Goal: Task Accomplishment & Management: Manage account settings

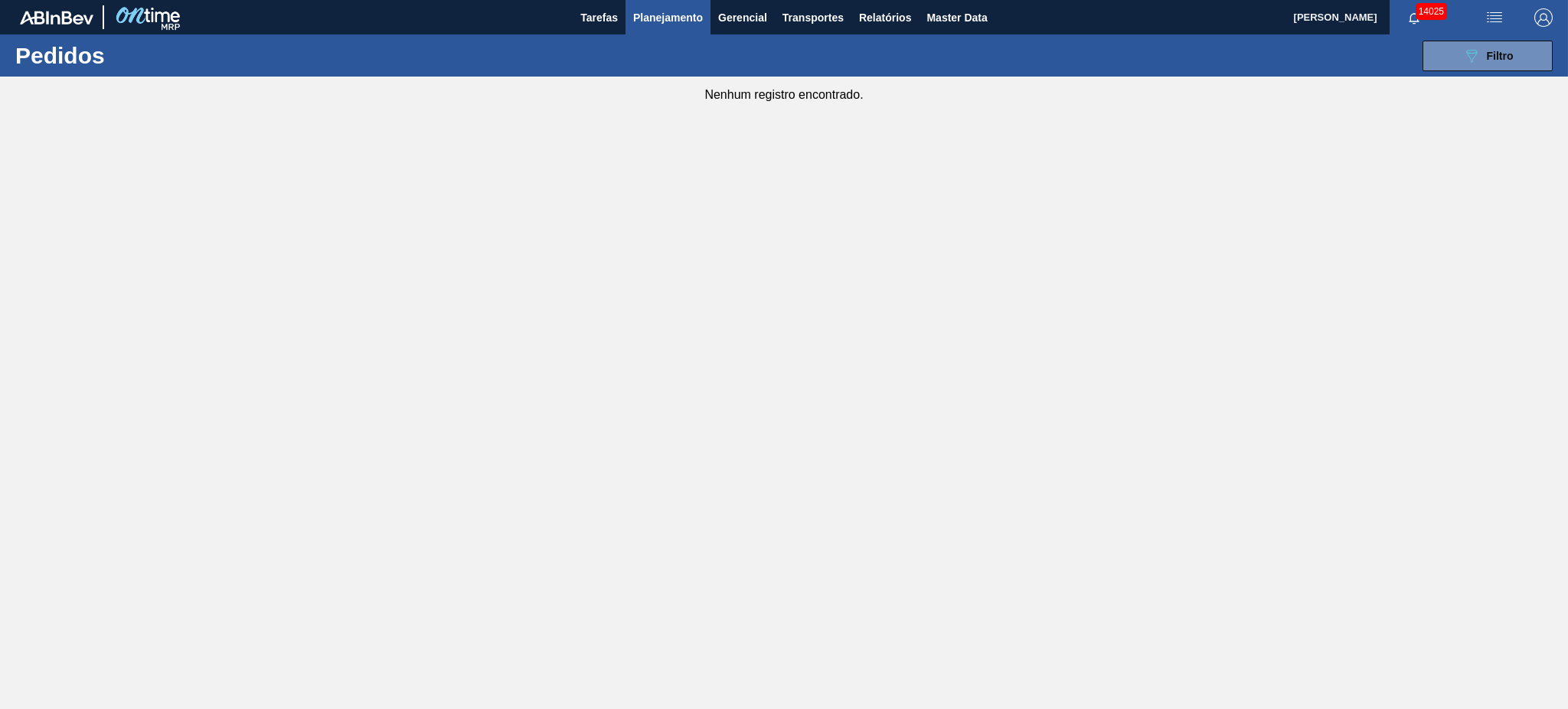
click at [662, 21] on span "Planejamento" at bounding box center [668, 17] width 70 height 18
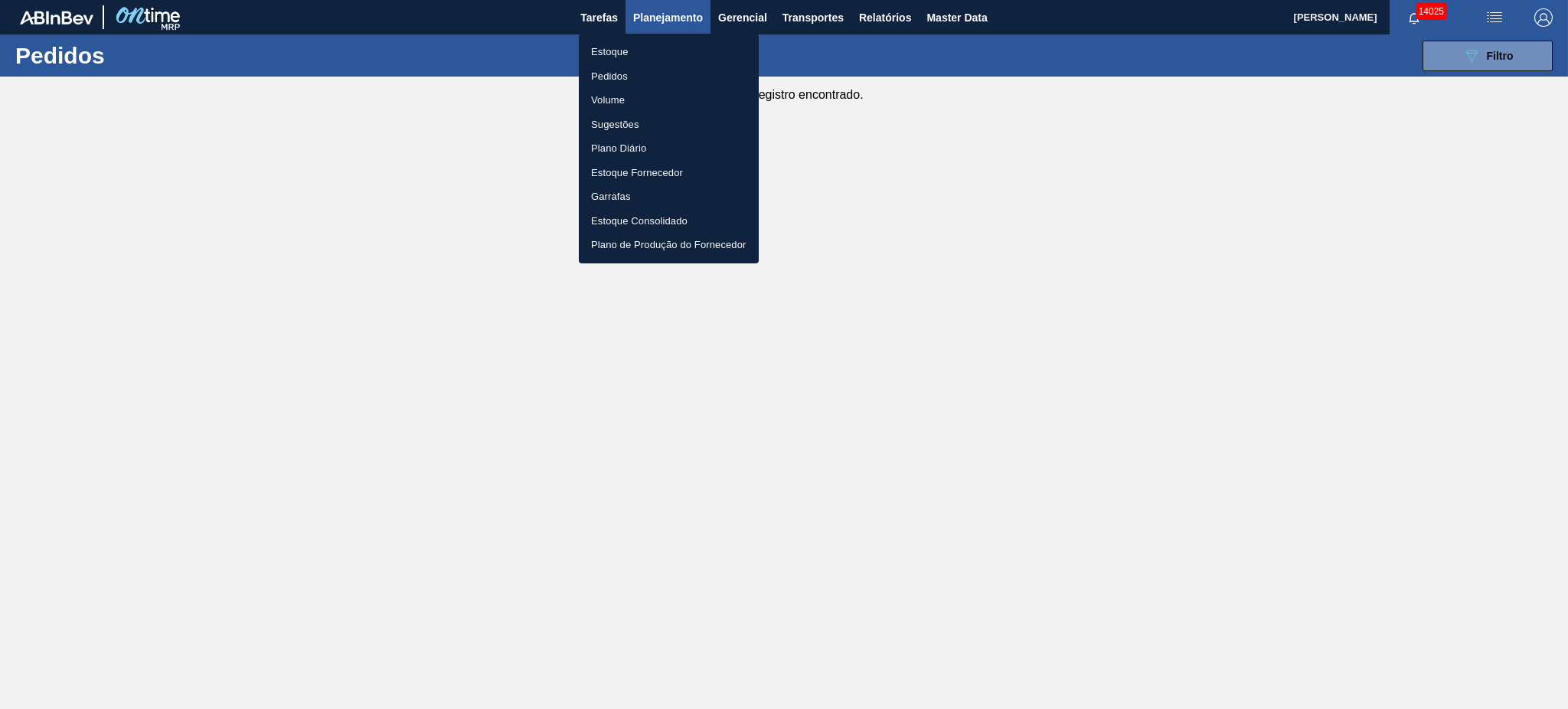
click at [1453, 54] on div at bounding box center [784, 354] width 1568 height 709
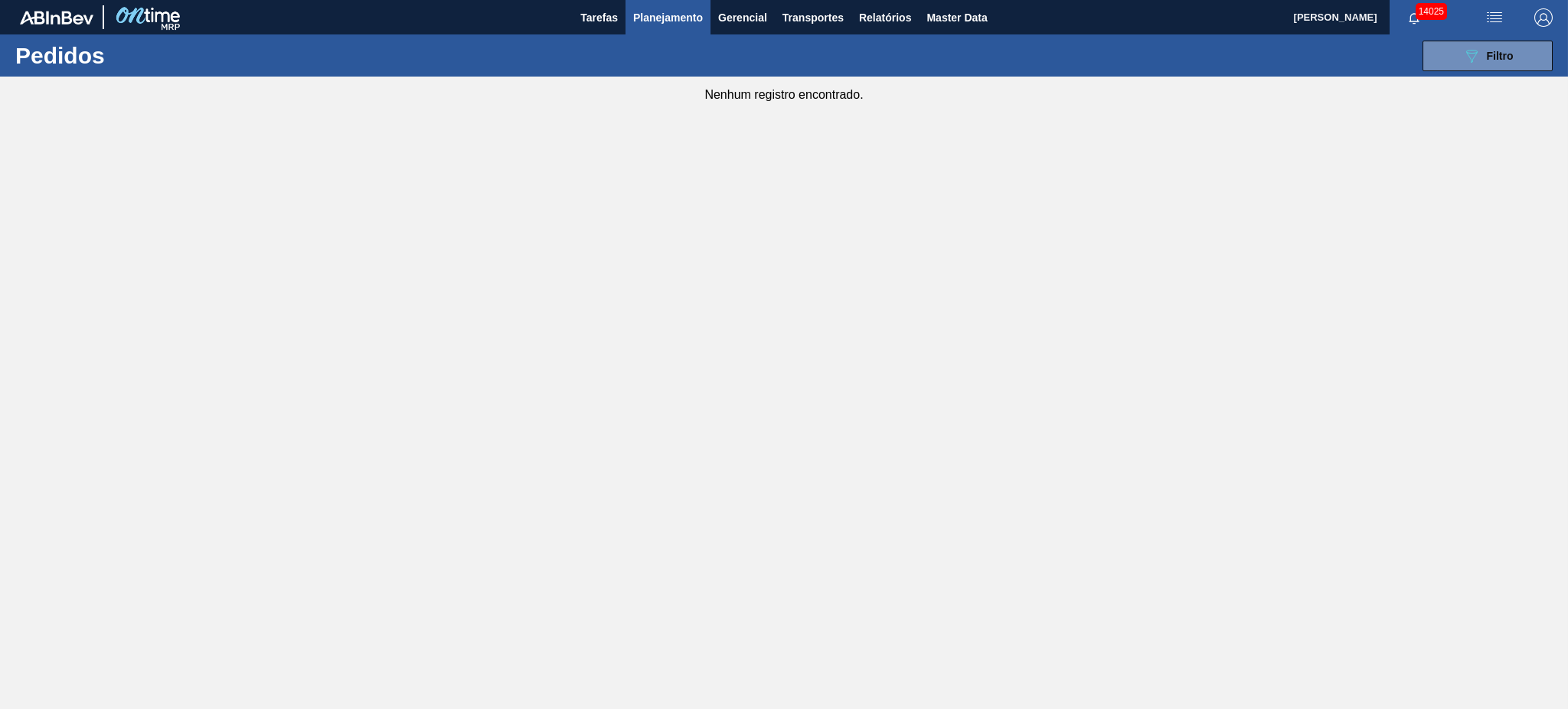
click at [1460, 70] on div "089F7B8B-B2A5-4AFE-B5C0-19BA573D28AC Filtro Código Pedido Portal Códido PO SAP …" at bounding box center [903, 55] width 1314 height 46
click at [1450, 61] on button "089F7B8B-B2A5-4AFE-B5C0-19BA573D28AC Filtro" at bounding box center [1488, 55] width 130 height 30
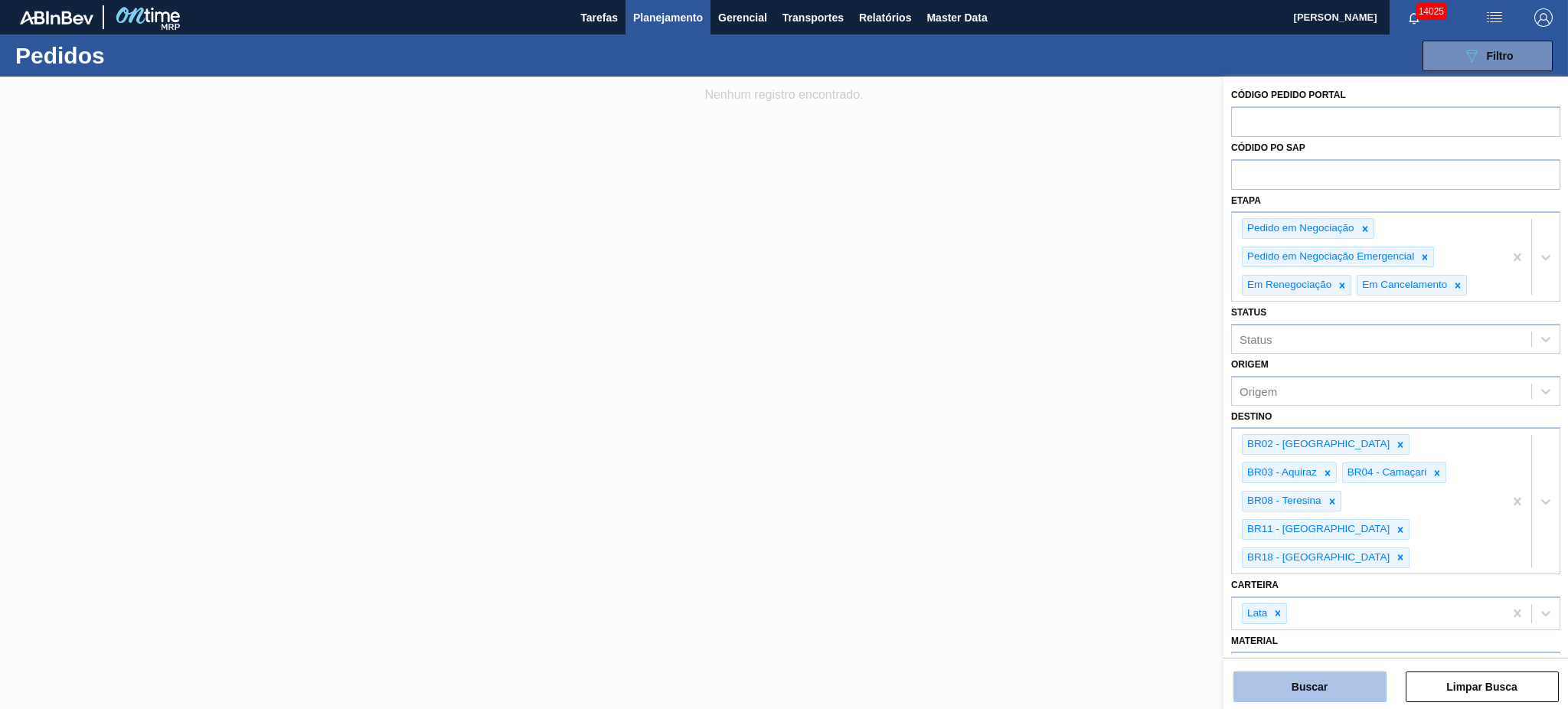
click at [1290, 677] on button "Buscar" at bounding box center [1309, 686] width 153 height 30
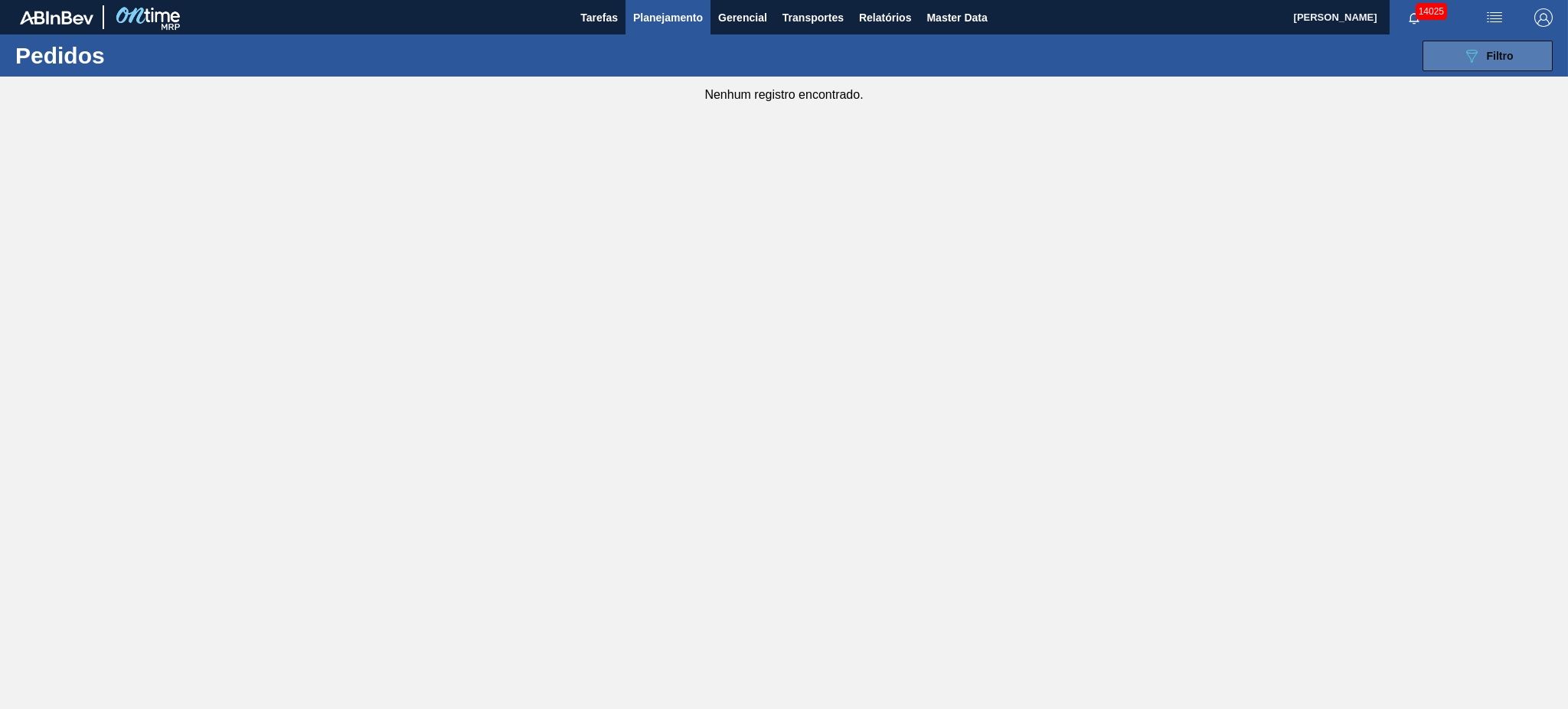
click at [1482, 55] on div "089F7B8B-B2A5-4AFE-B5C0-19BA573D28AC Filtro" at bounding box center [1488, 55] width 51 height 18
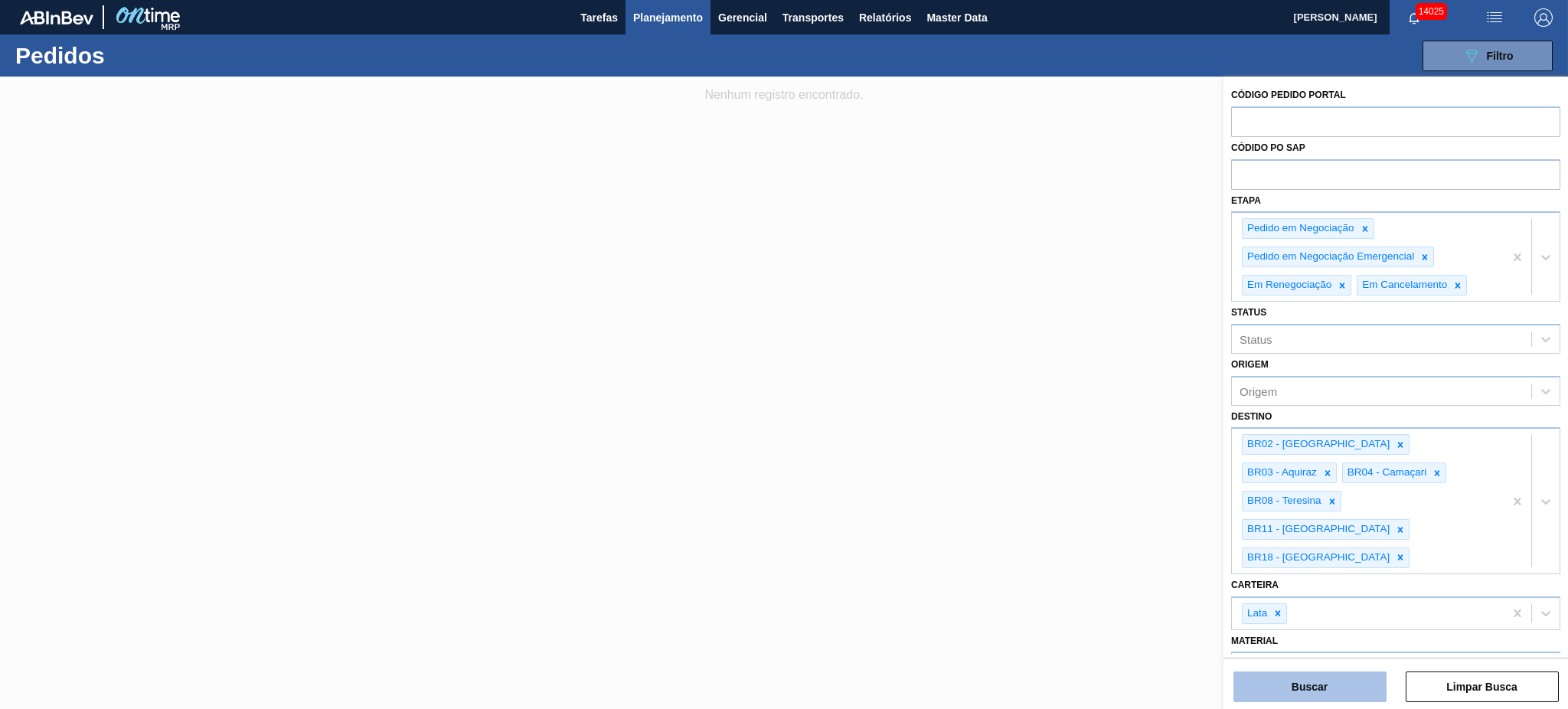
drag, startPoint x: 1349, startPoint y: 690, endPoint x: 1329, endPoint y: 697, distance: 21.2
click at [1347, 690] on button "Buscar" at bounding box center [1309, 686] width 153 height 30
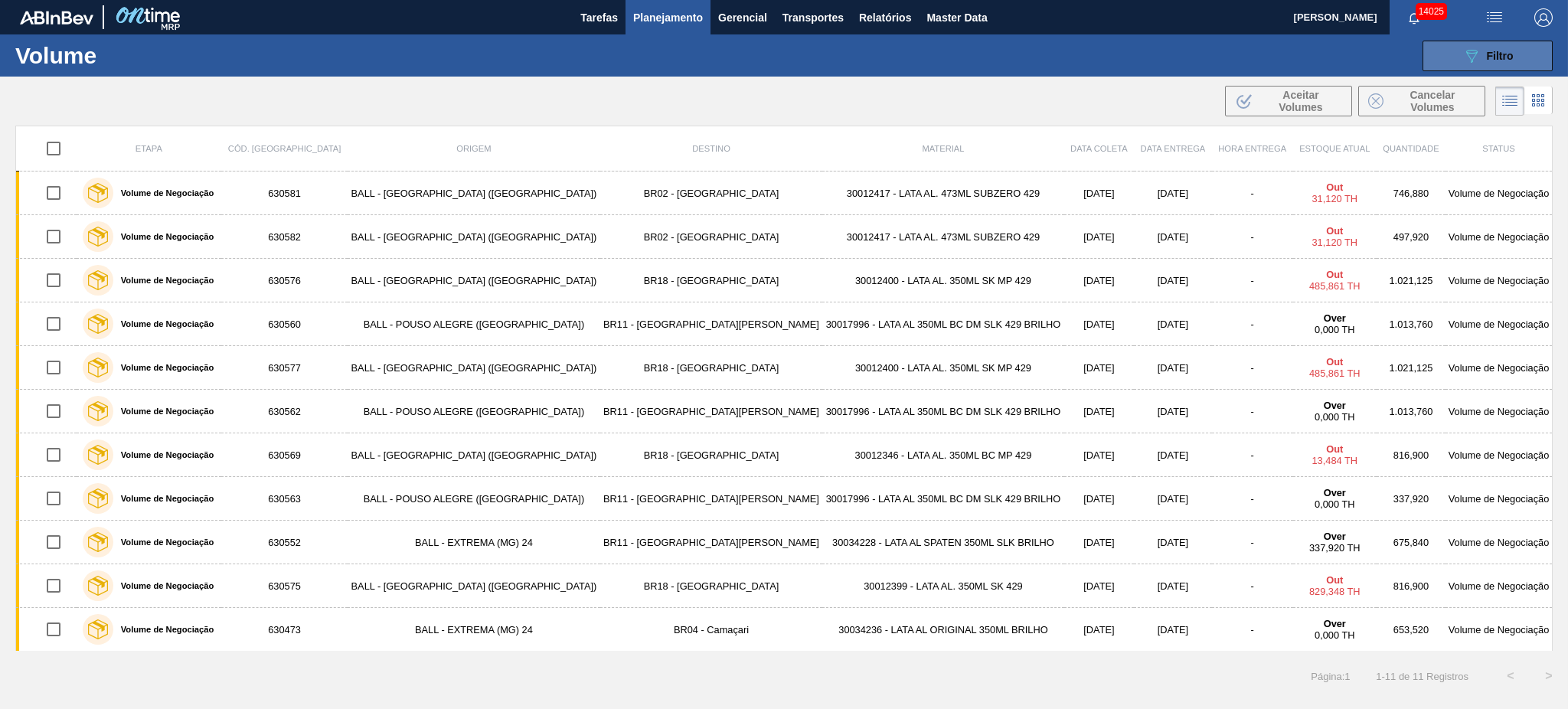
click at [1479, 53] on icon "089F7B8B-B2A5-4AFE-B5C0-19BA573D28AC" at bounding box center [1471, 55] width 18 height 18
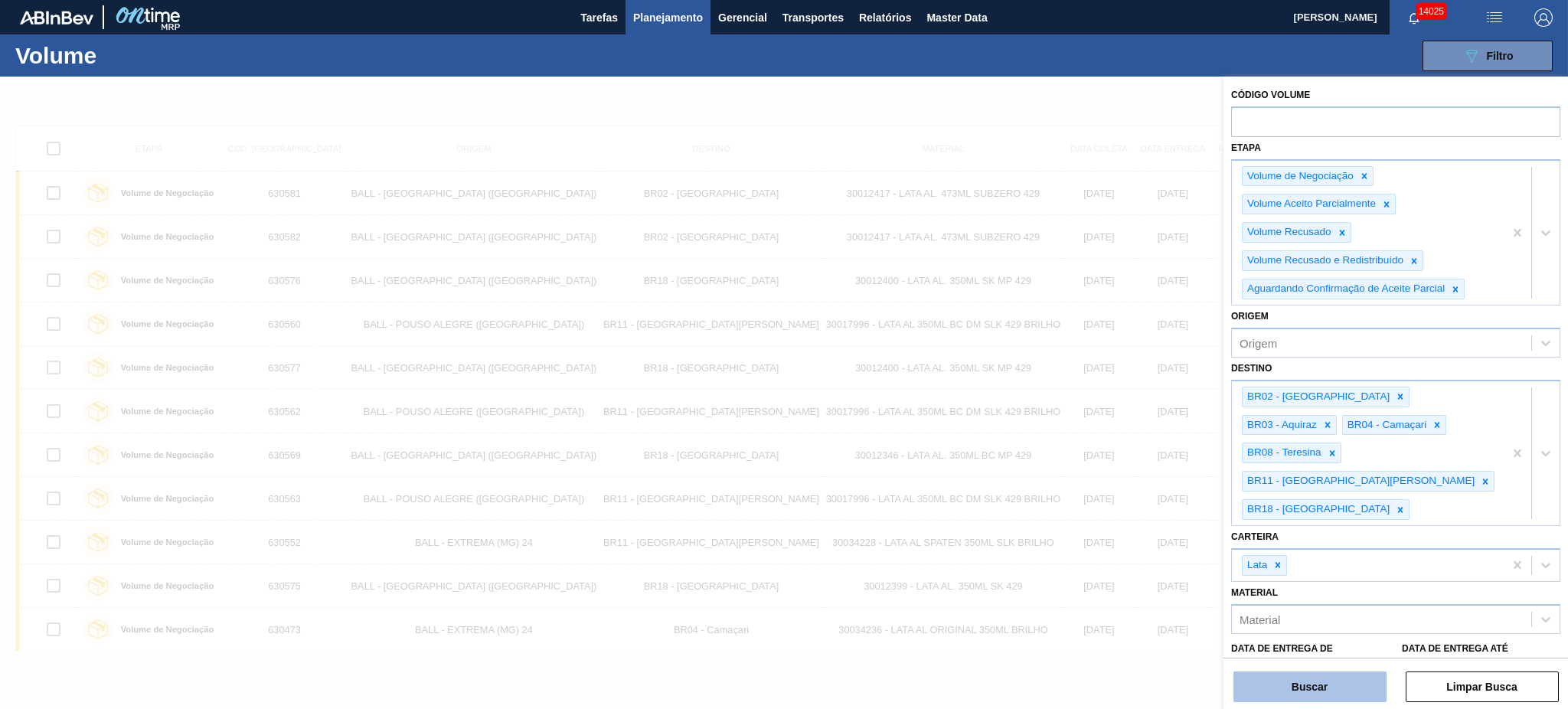
click at [1306, 692] on button "Buscar" at bounding box center [1309, 686] width 153 height 30
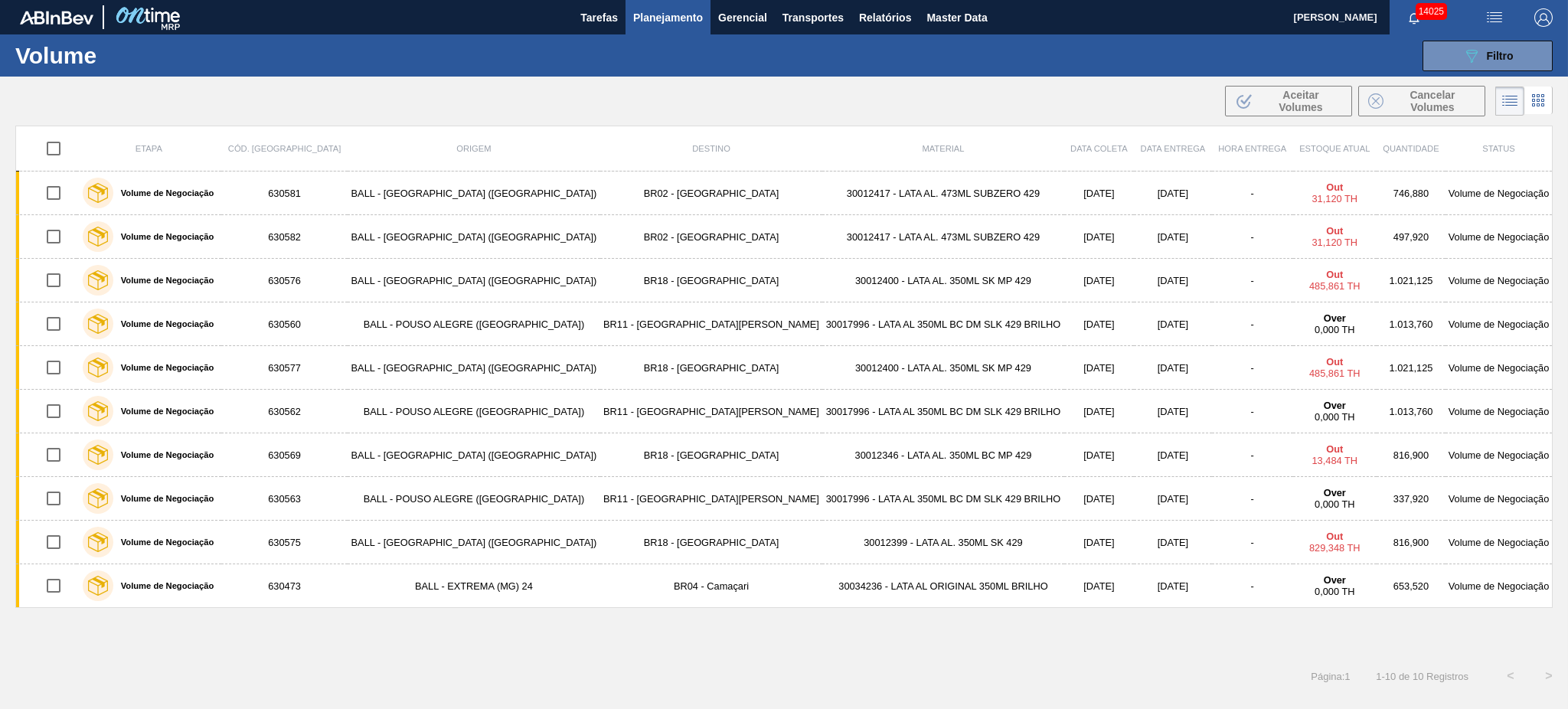
click at [682, 20] on span "Planejamento" at bounding box center [668, 17] width 70 height 18
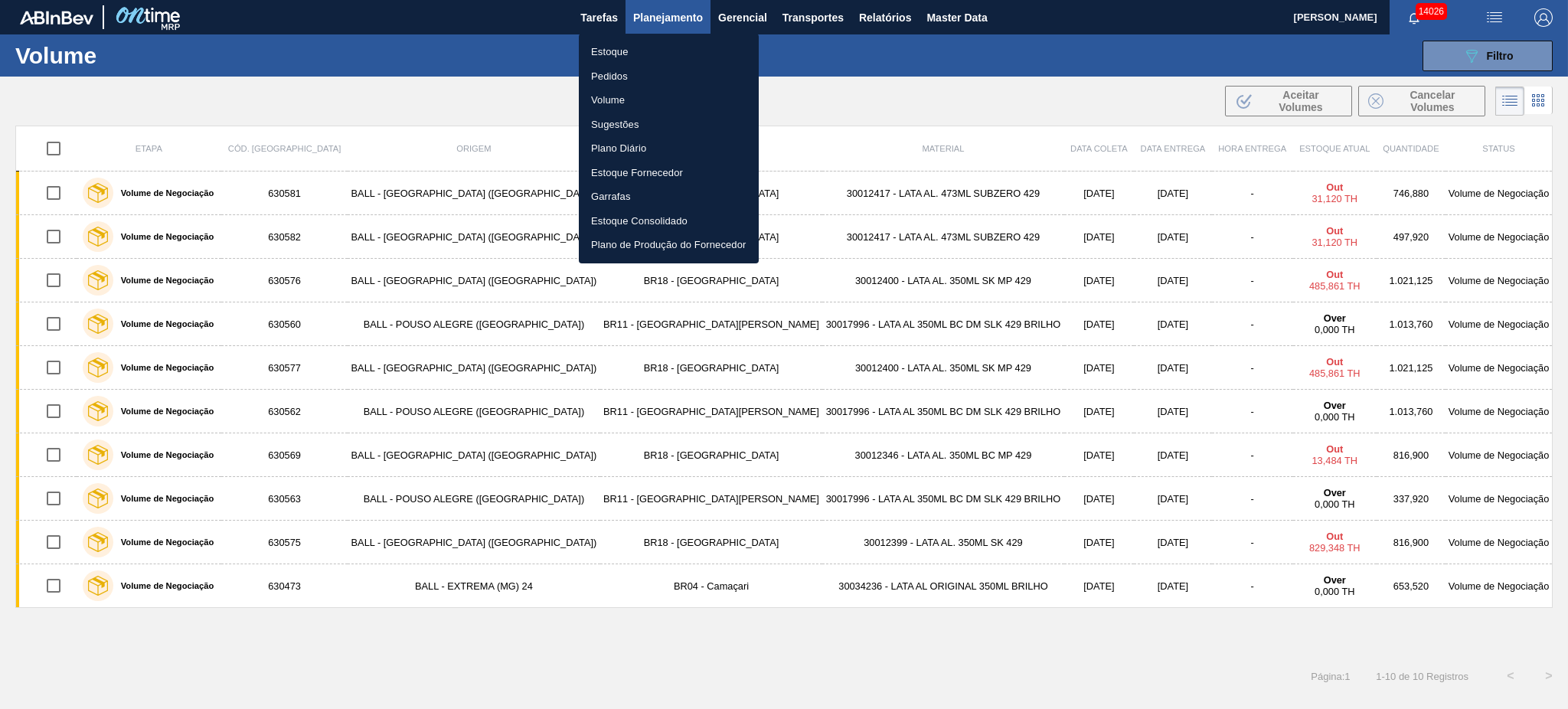
click at [1473, 55] on div at bounding box center [784, 354] width 1568 height 709
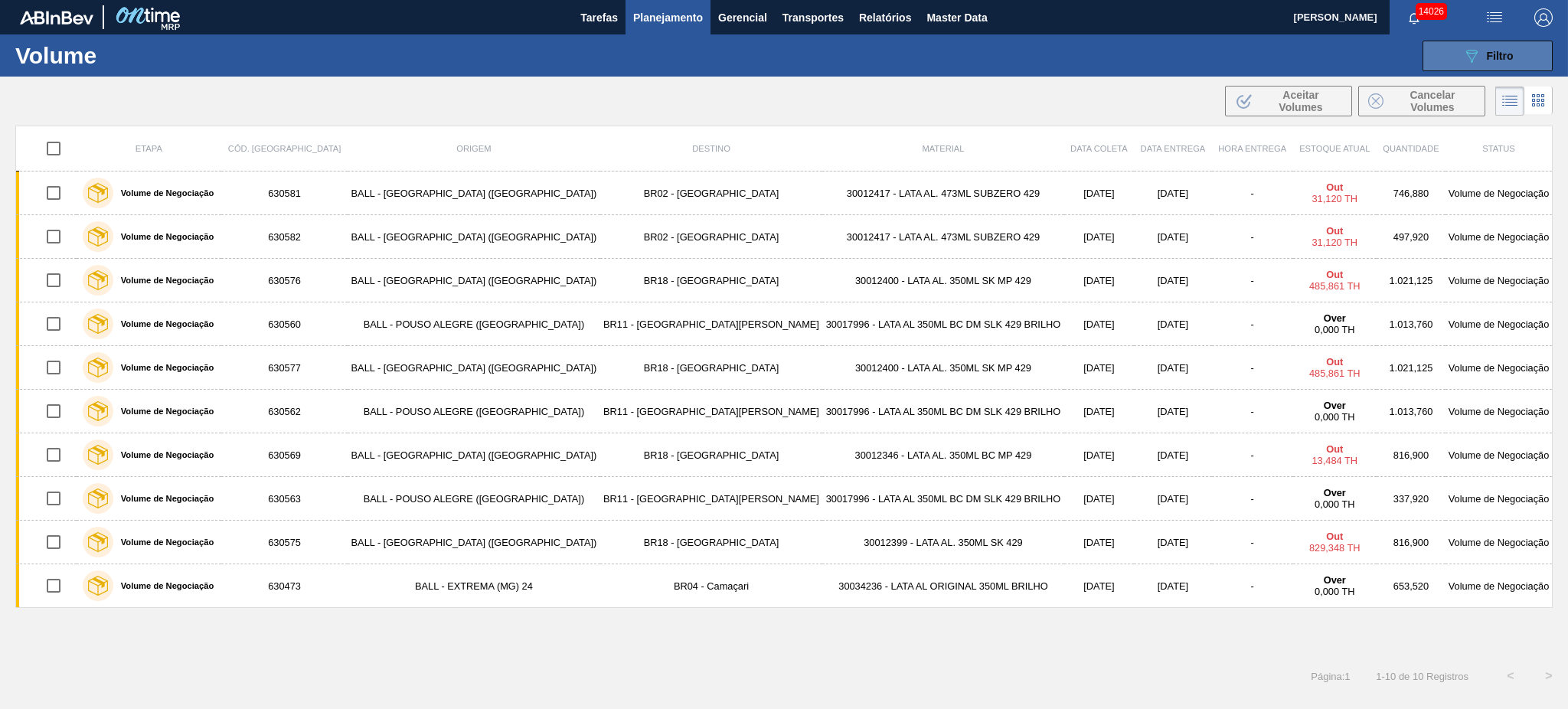
click at [1479, 47] on icon "089F7B8B-B2A5-4AFE-B5C0-19BA573D28AC" at bounding box center [1471, 55] width 18 height 18
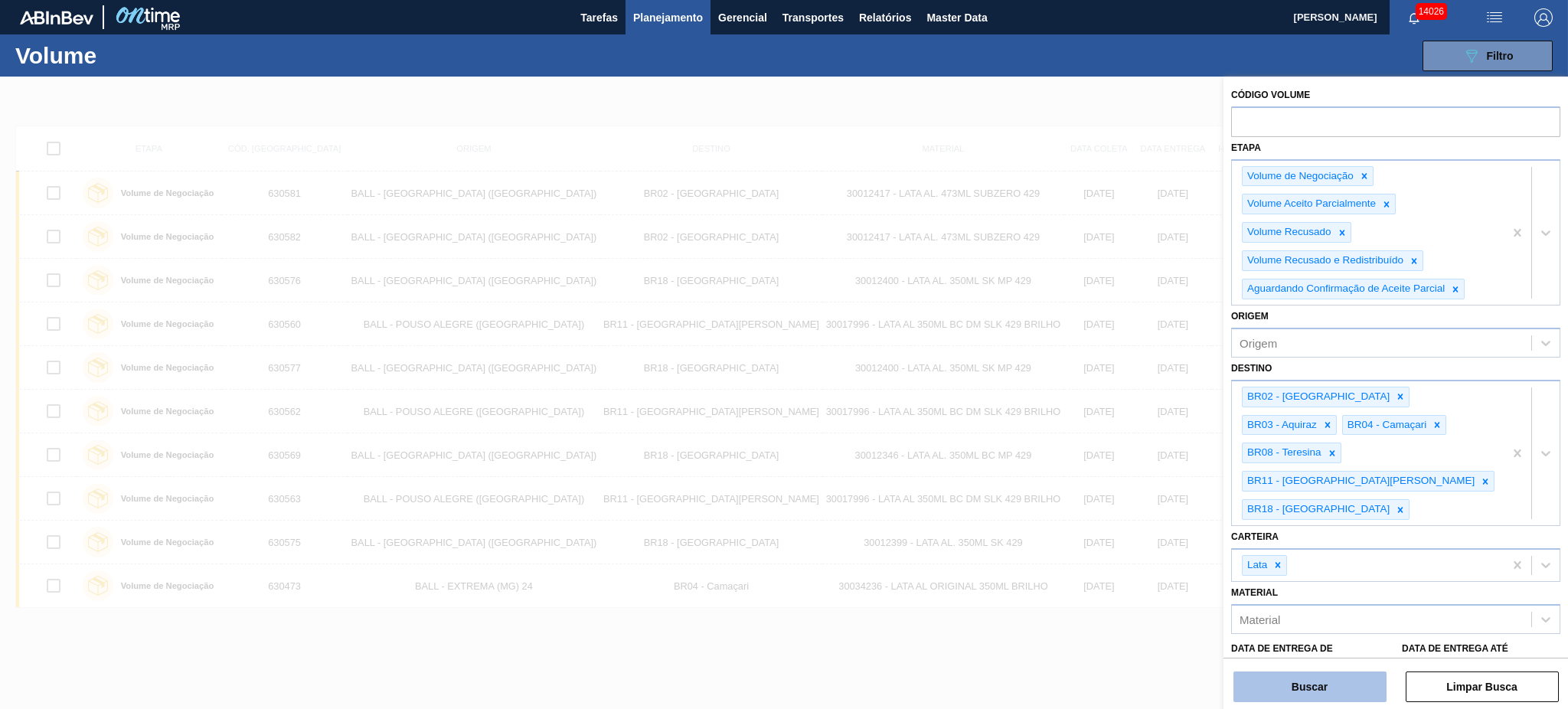
click at [1340, 680] on button "Buscar" at bounding box center [1309, 686] width 153 height 30
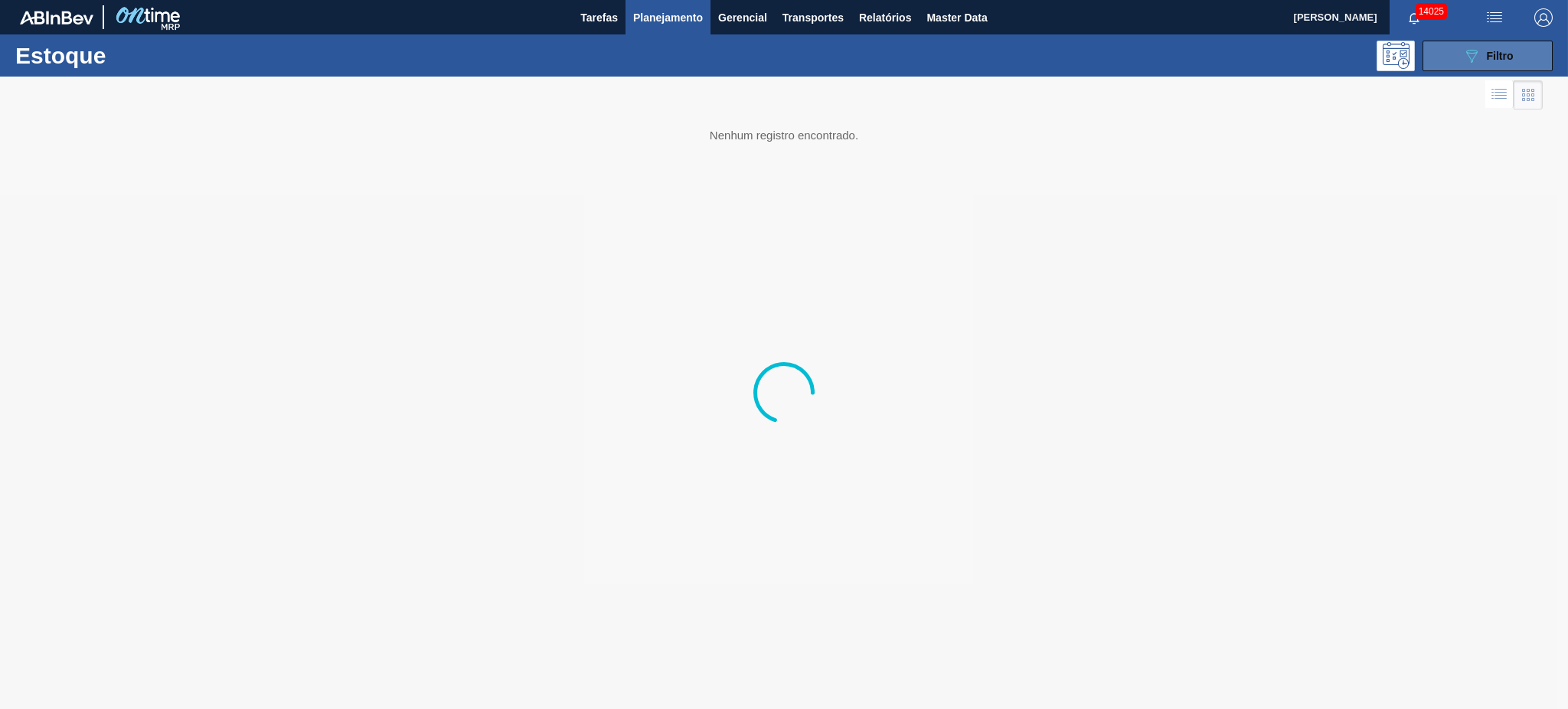
click at [1476, 60] on icon "089F7B8B-B2A5-4AFE-B5C0-19BA573D28AC" at bounding box center [1471, 55] width 18 height 18
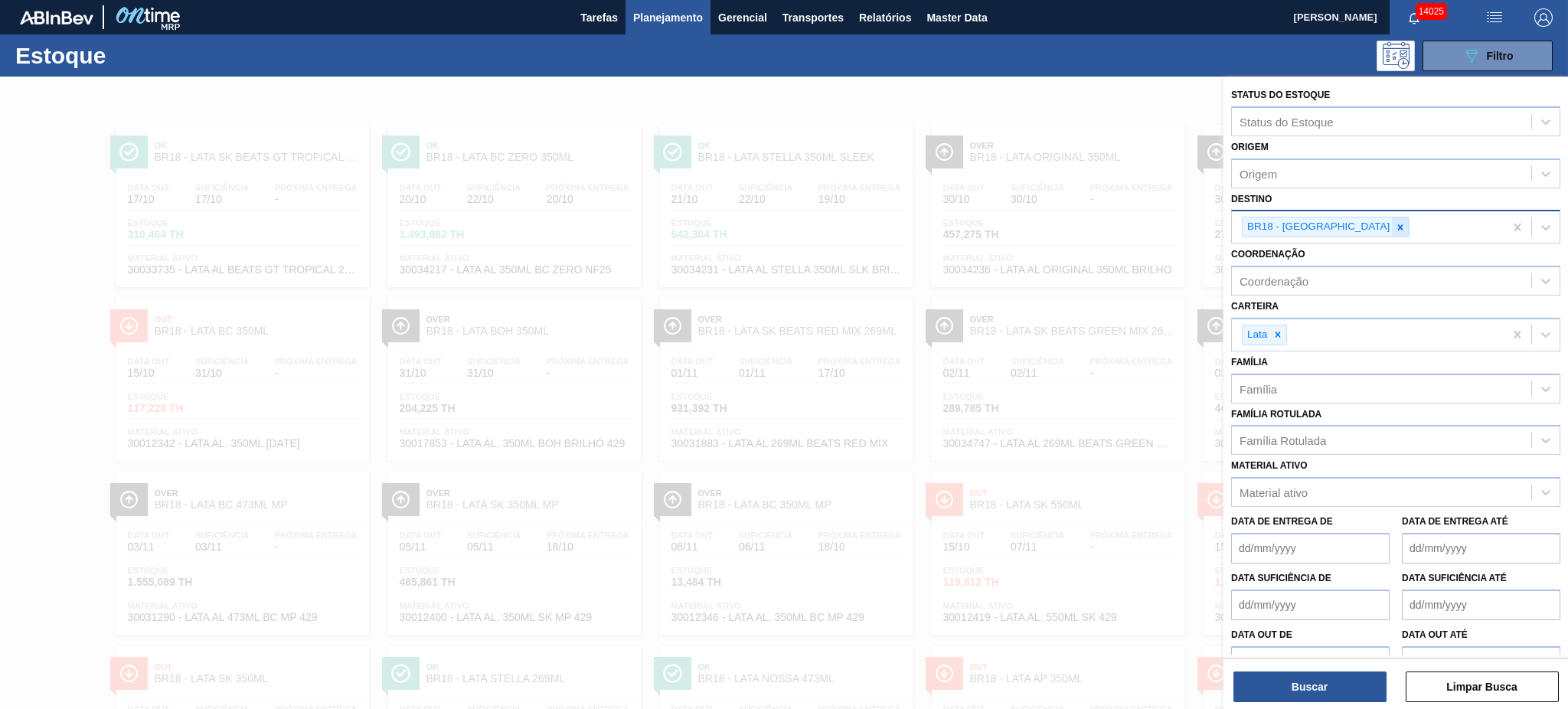
click at [1395, 224] on icon at bounding box center [1400, 227] width 10 height 10
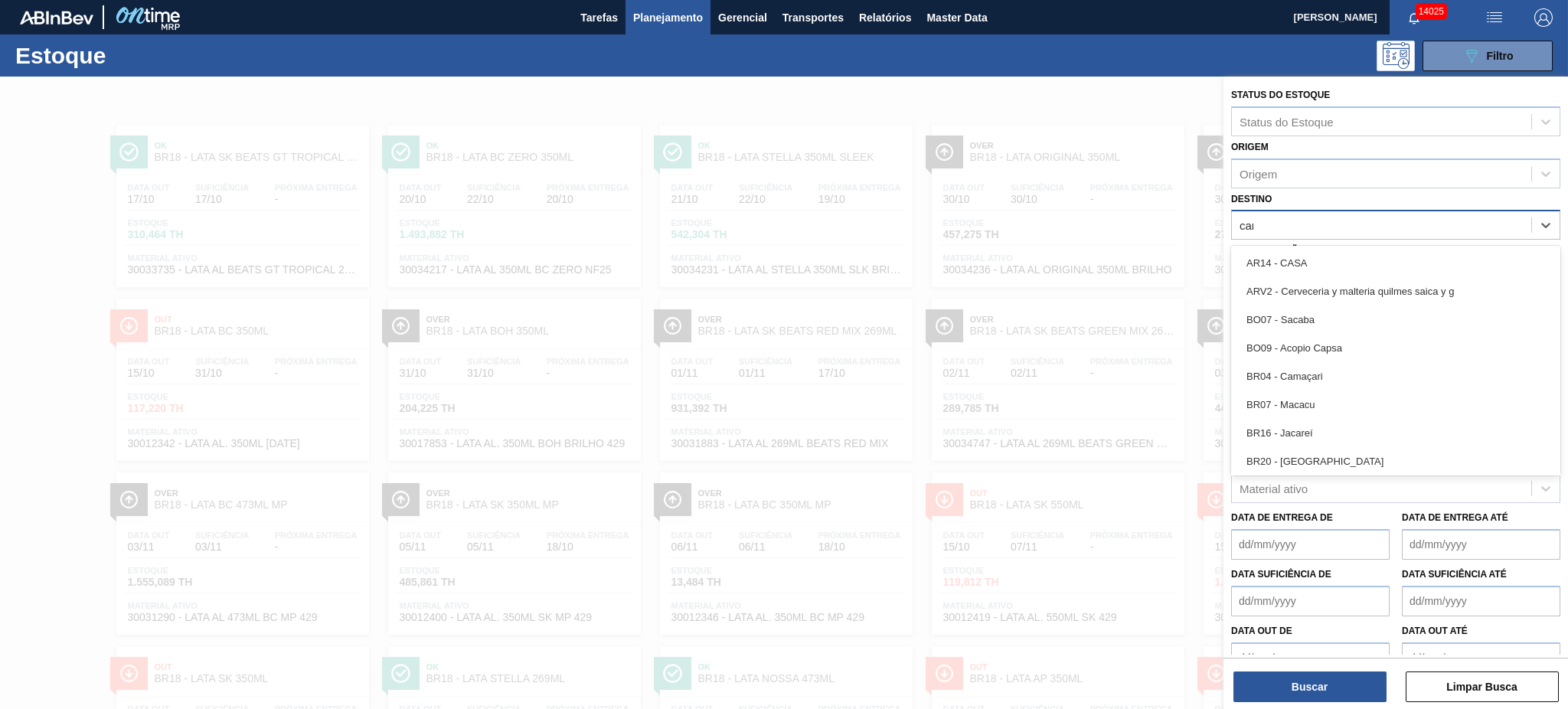
type input "cama"
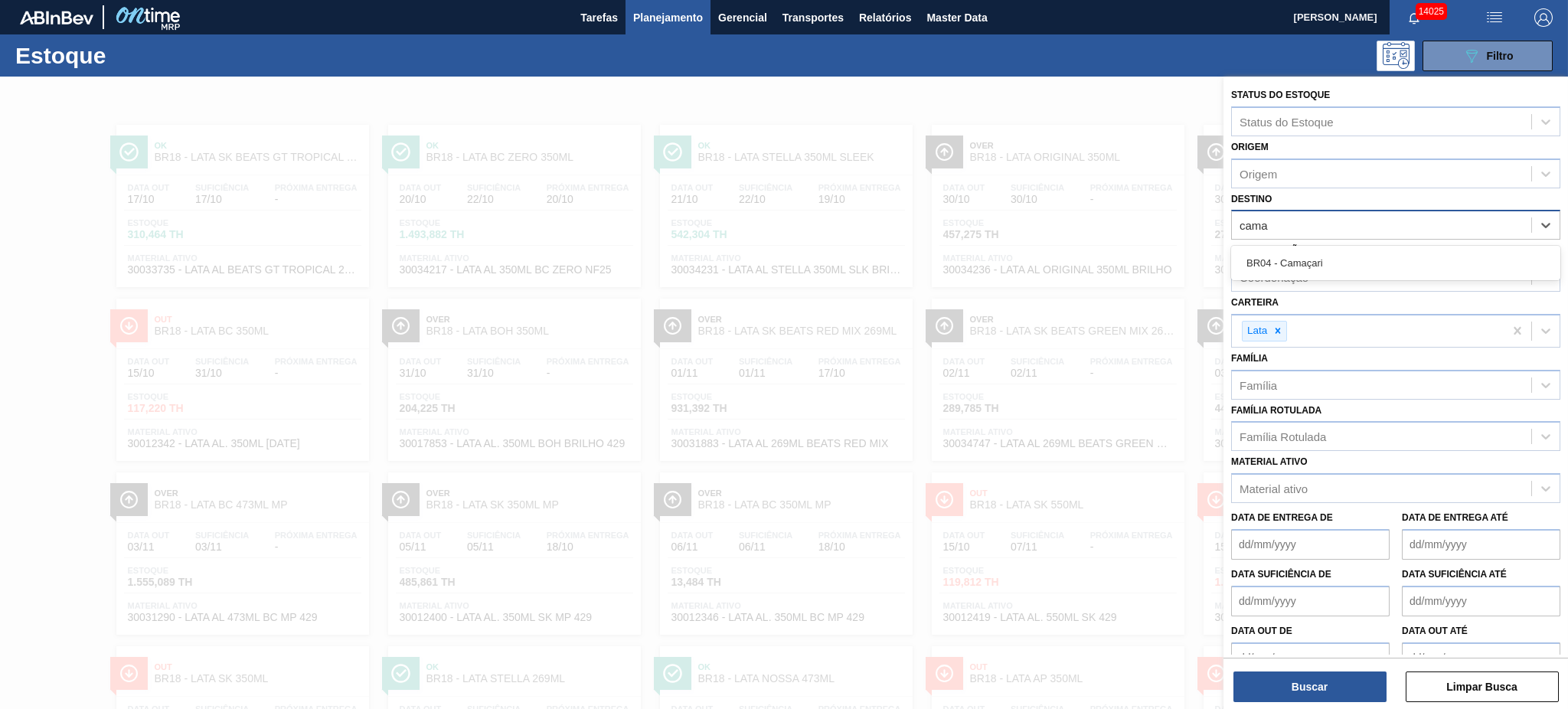
click at [1349, 249] on div "BR04 - Camaçari" at bounding box center [1395, 263] width 330 height 29
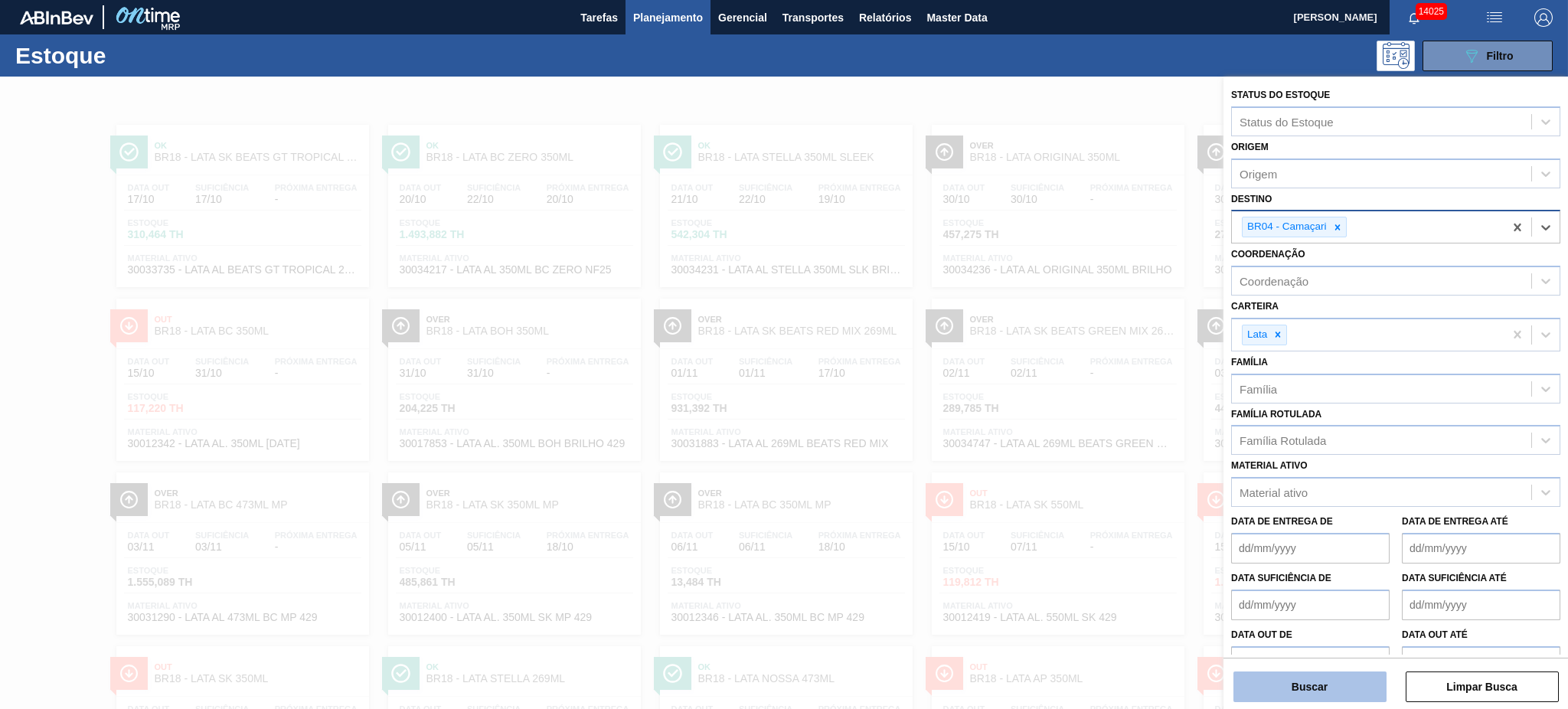
click at [1281, 692] on button "Buscar" at bounding box center [1309, 686] width 153 height 30
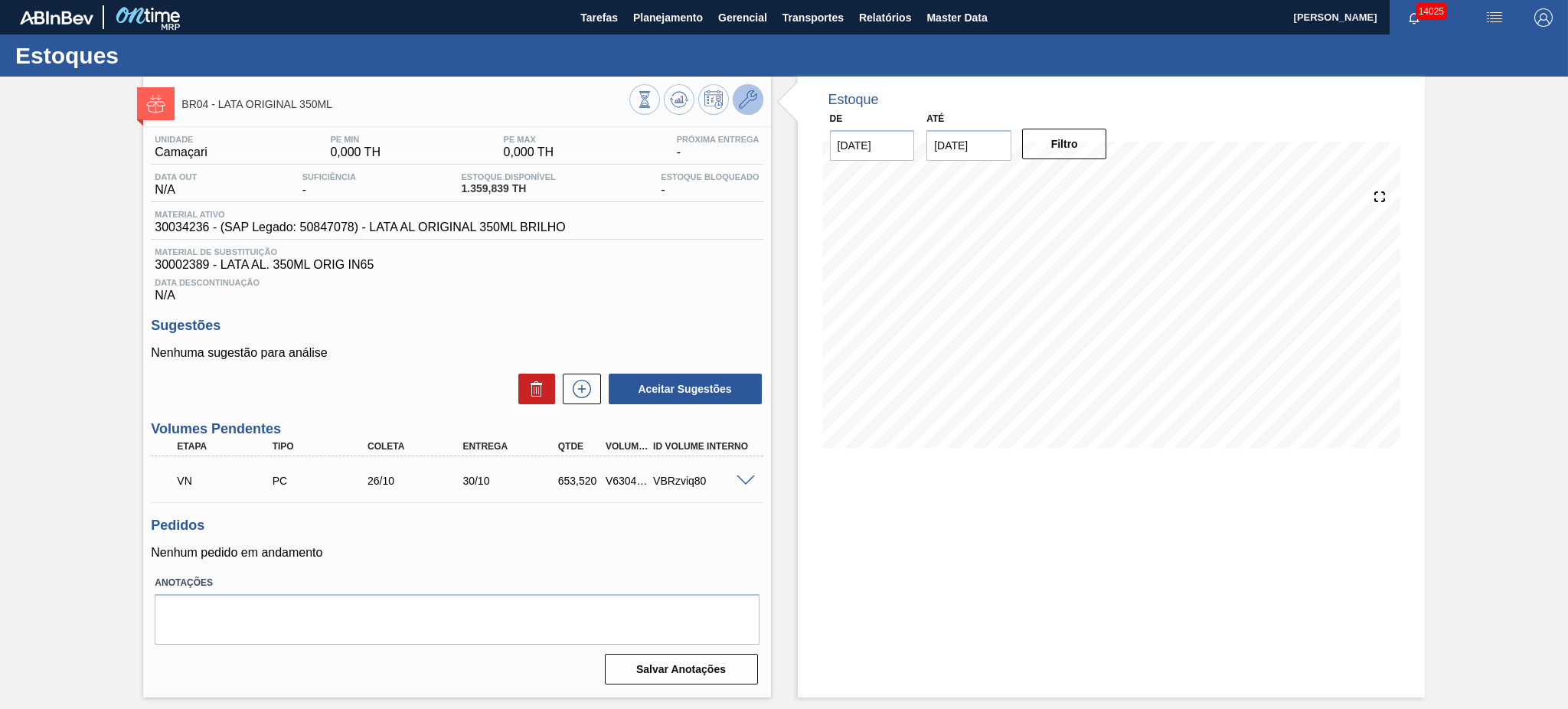
click at [750, 98] on icon at bounding box center [747, 99] width 18 height 18
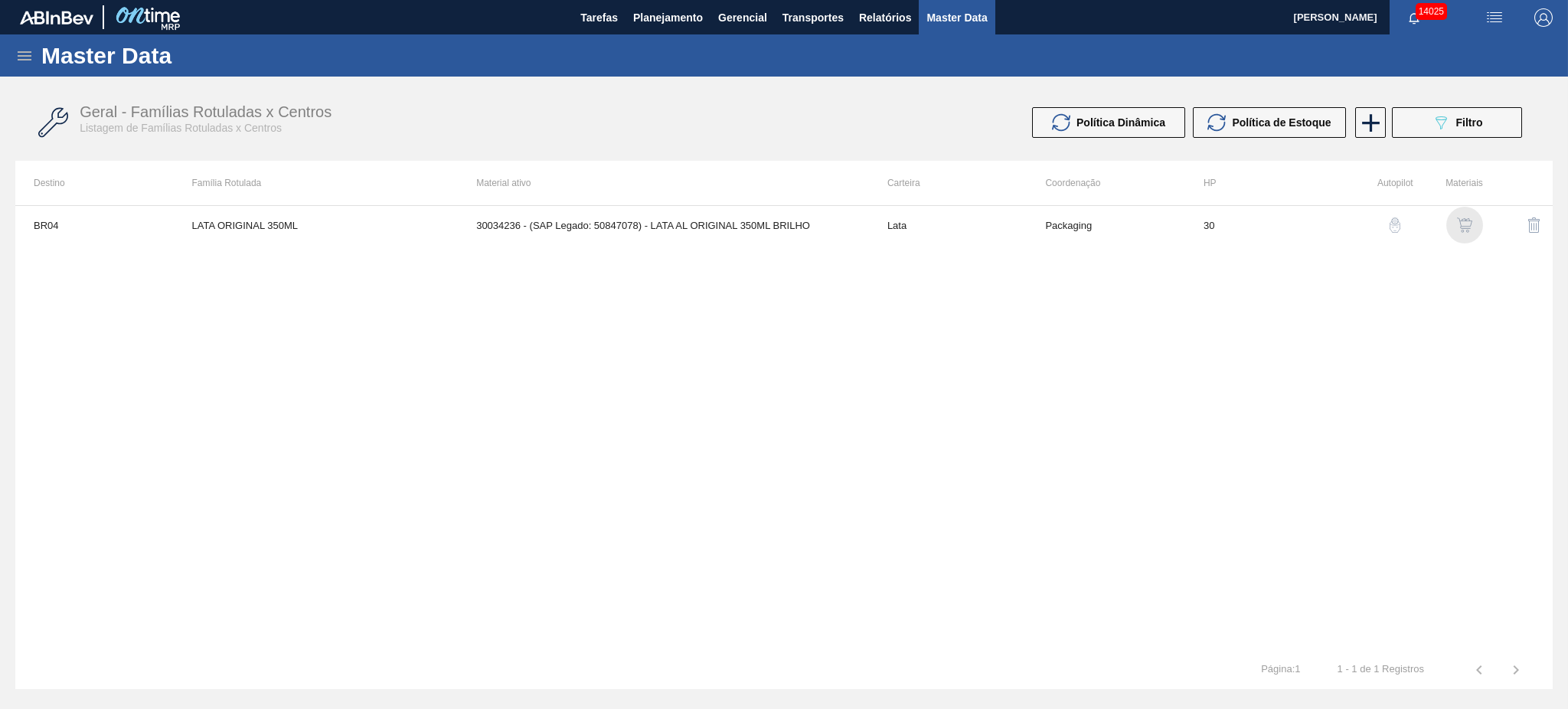
click at [1461, 222] on img "button" at bounding box center [1464, 225] width 16 height 16
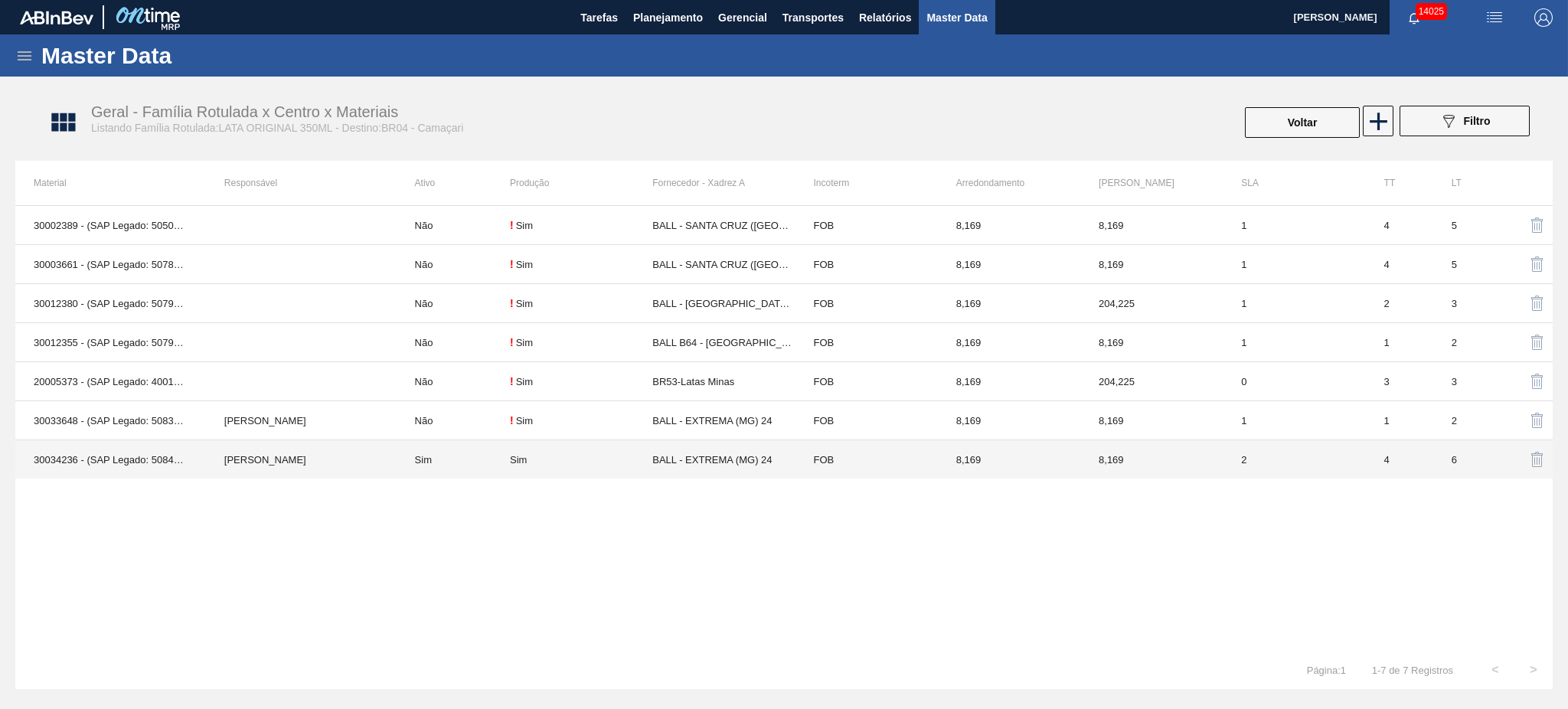
click at [444, 461] on td "Sim" at bounding box center [452, 459] width 113 height 39
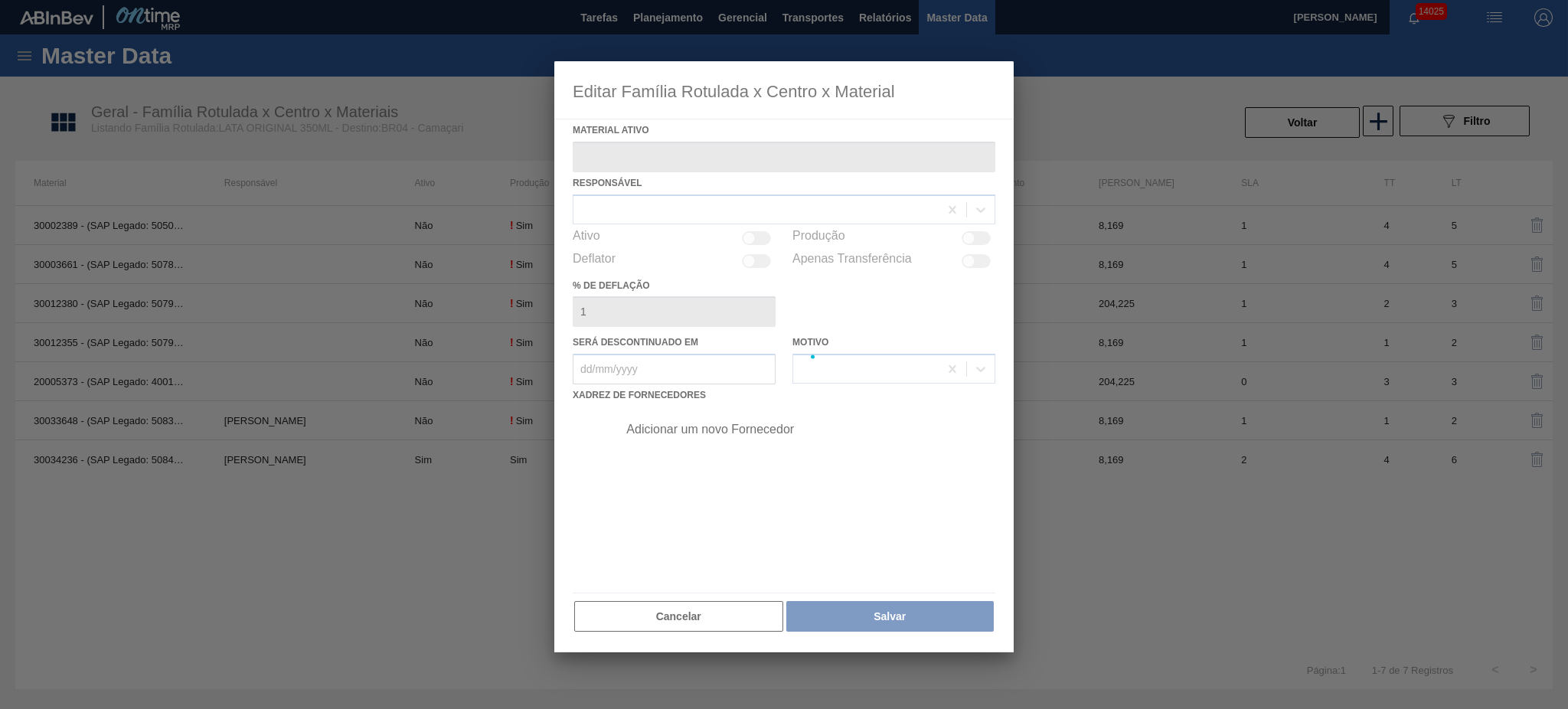
type ativo "30034236 - (SAP Legado: 50847078) - LATA AL ORIGINAL 350ML BRILHO"
checkbox input "true"
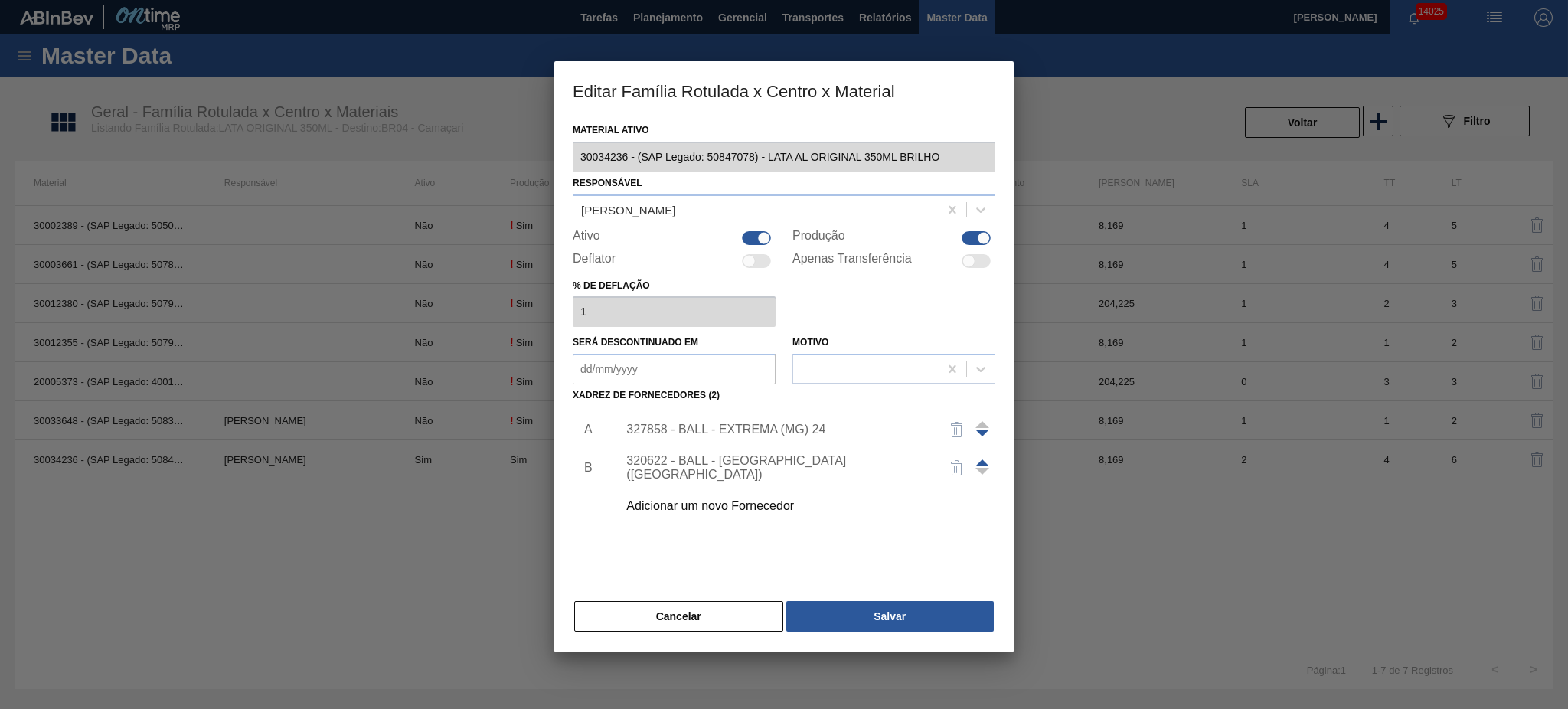
click at [754, 495] on div "Adicionar um novo Fornecedor" at bounding box center [802, 506] width 387 height 38
click at [763, 506] on div "Adicionar um novo Fornecedor" at bounding box center [776, 506] width 300 height 14
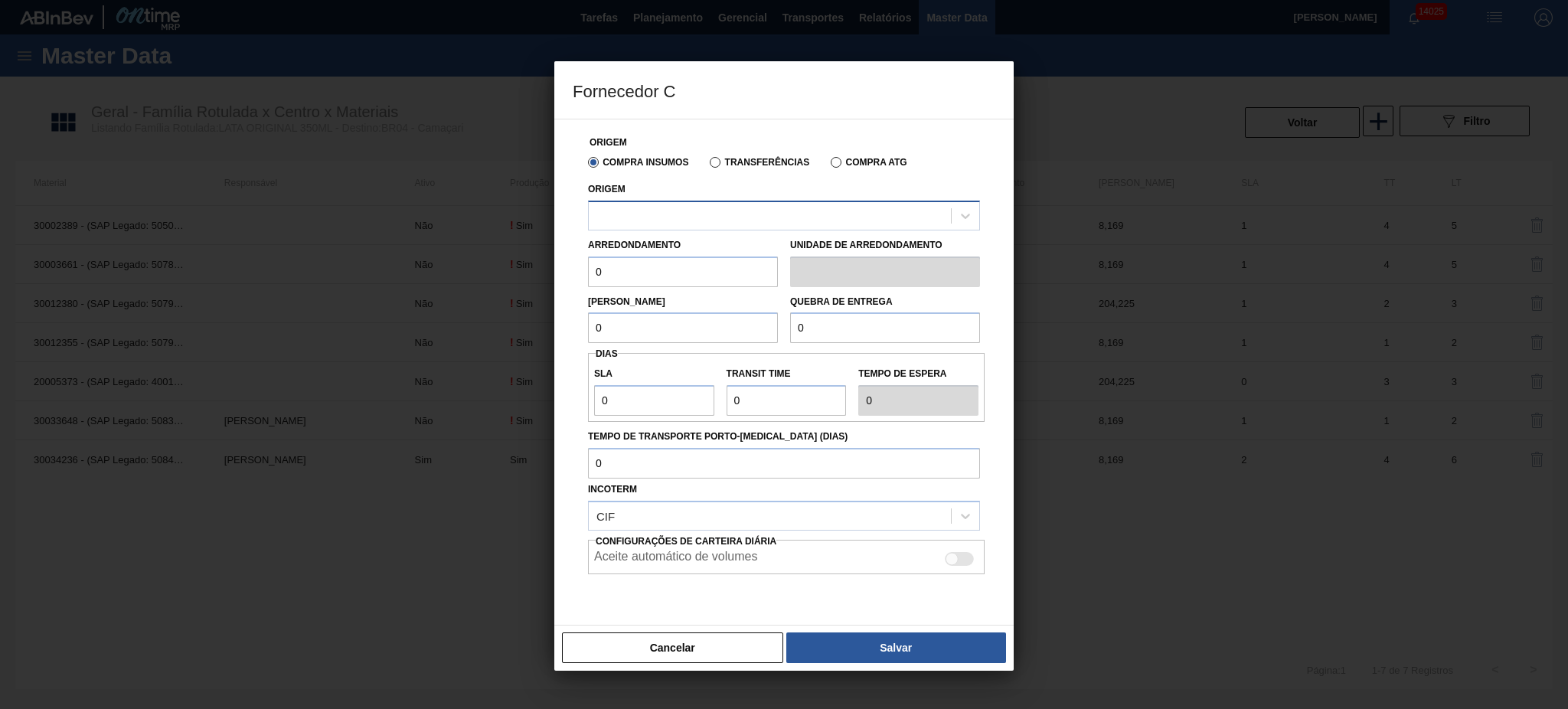
click at [774, 220] on div at bounding box center [770, 215] width 362 height 22
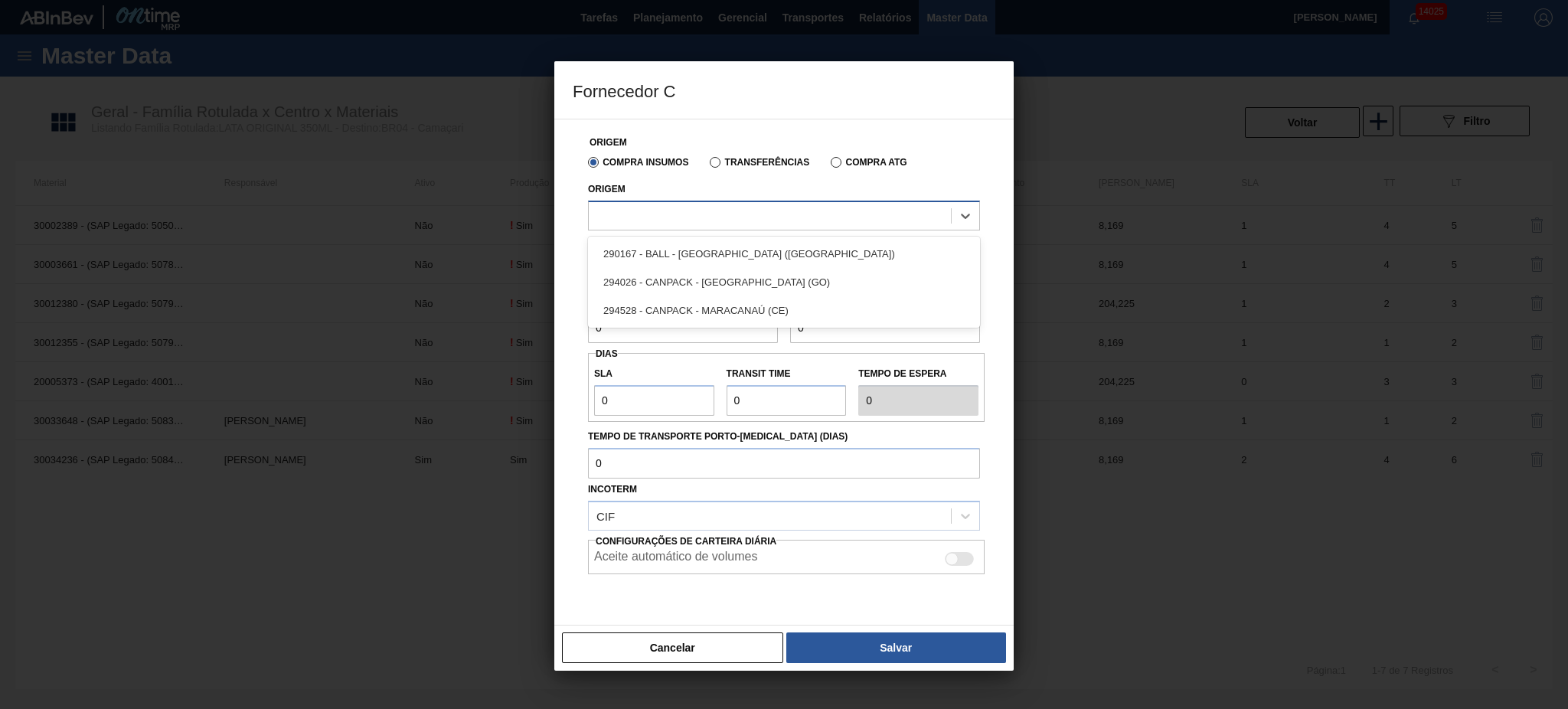
click at [774, 220] on div at bounding box center [770, 215] width 362 height 22
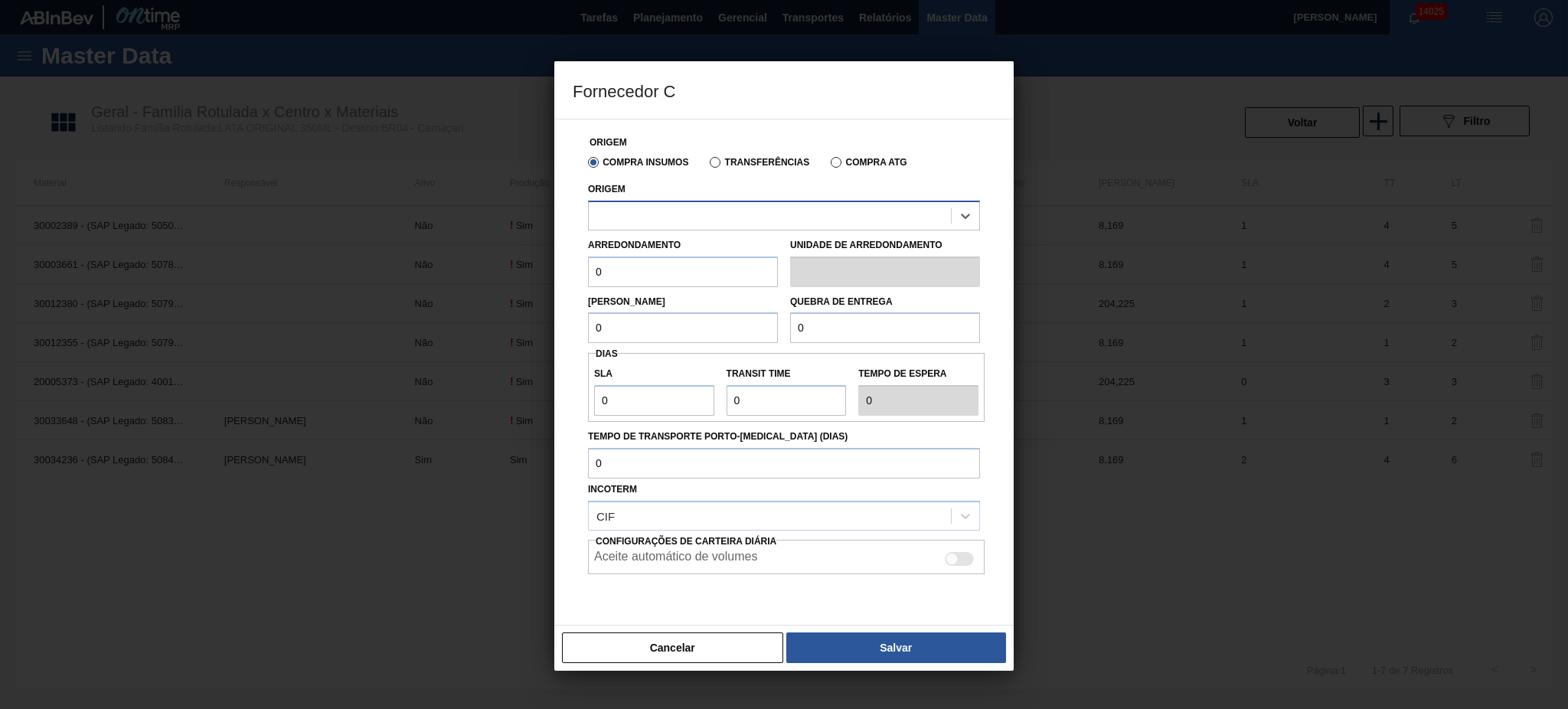
click at [774, 220] on div at bounding box center [770, 215] width 362 height 22
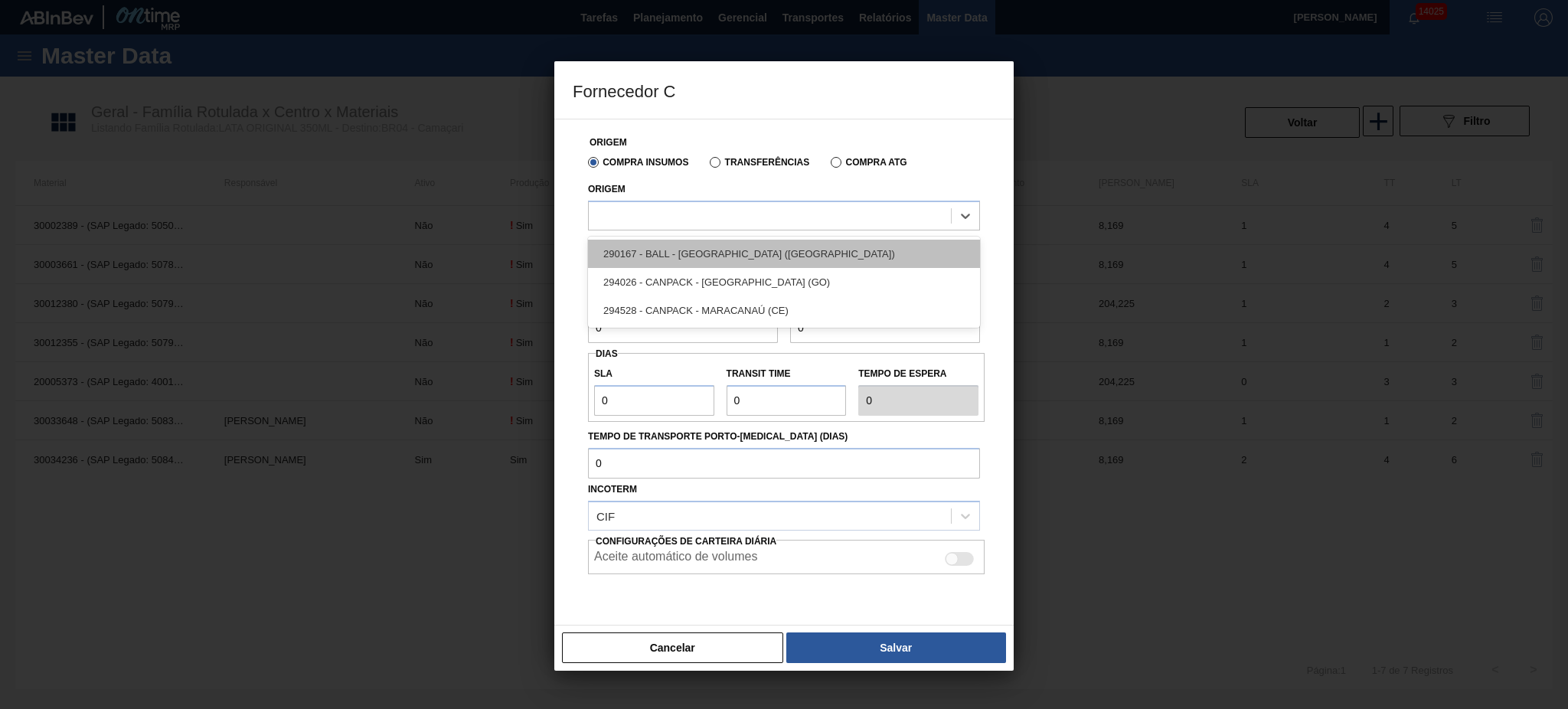
click at [743, 257] on div "290167 - BALL - [GEOGRAPHIC_DATA] ([GEOGRAPHIC_DATA])" at bounding box center [784, 253] width 392 height 29
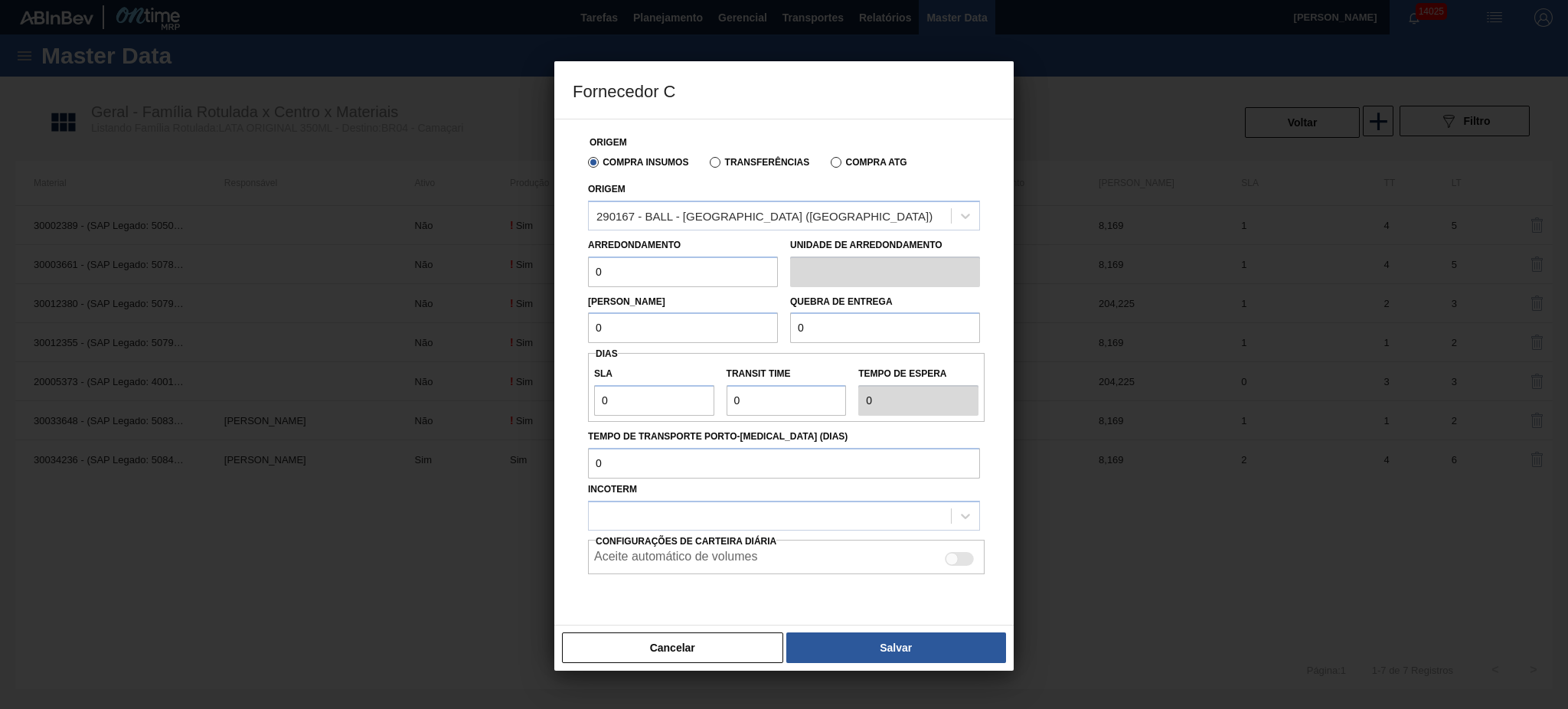
drag, startPoint x: 695, startPoint y: 276, endPoint x: 500, endPoint y: 267, distance: 195.2
click at [500, 267] on div "Fornecedor C Origem Compra Insumos Transferências Compra ATG Origem 290167 - BA…" at bounding box center [784, 354] width 1568 height 709
type input "8,169"
drag, startPoint x: 620, startPoint y: 332, endPoint x: 578, endPoint y: 337, distance: 42.3
click at [578, 337] on div "Origem Compra Insumos Transferências Compra ATG Origem 290167 - BALL - [GEOGRAP…" at bounding box center [784, 385] width 423 height 531
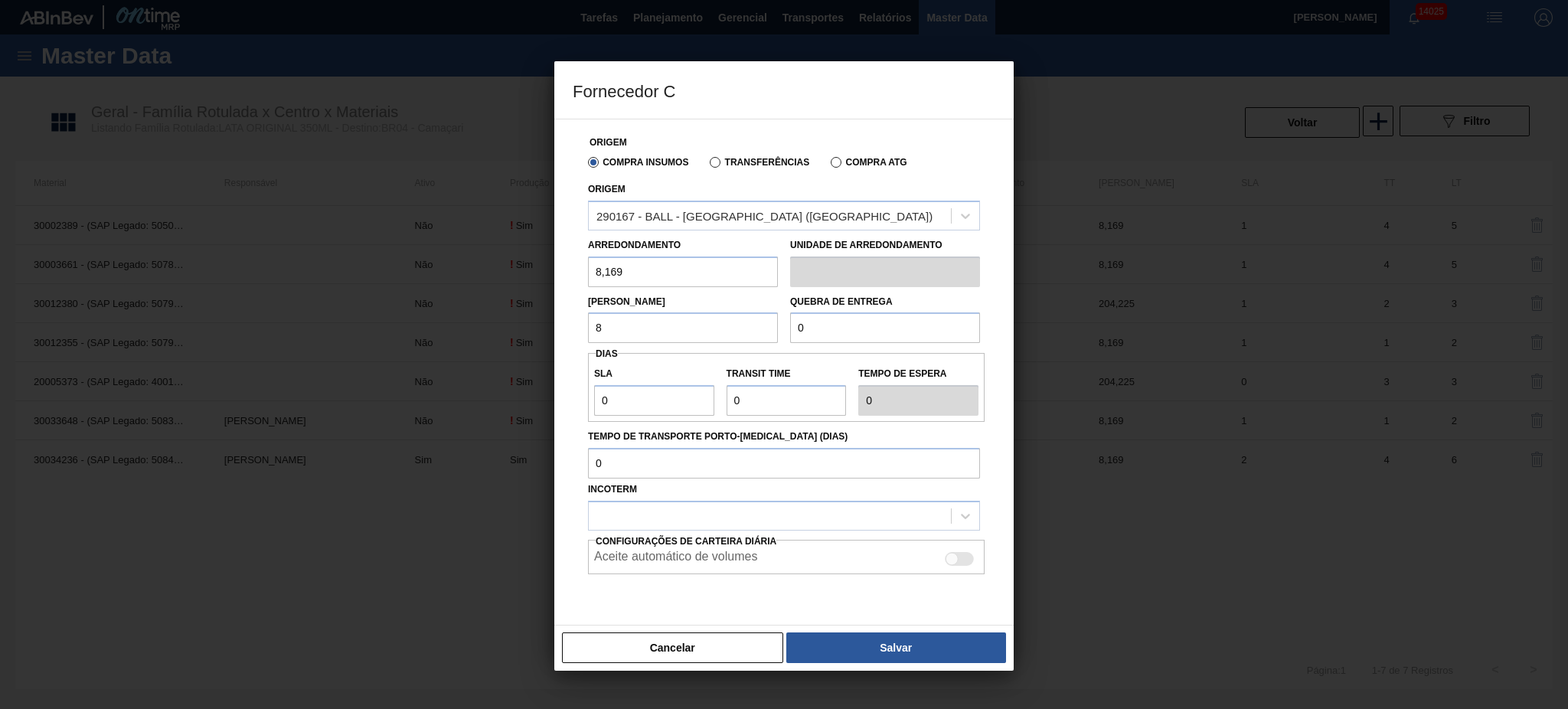
type input "8,169"
drag, startPoint x: 838, startPoint y: 331, endPoint x: 772, endPoint y: 336, distance: 66.2
click at [772, 336] on div "[PERSON_NAME] 8,169 Quebra de entrega 0" at bounding box center [784, 315] width 404 height 56
type input "163,38"
drag, startPoint x: 643, startPoint y: 399, endPoint x: 515, endPoint y: 399, distance: 128.0
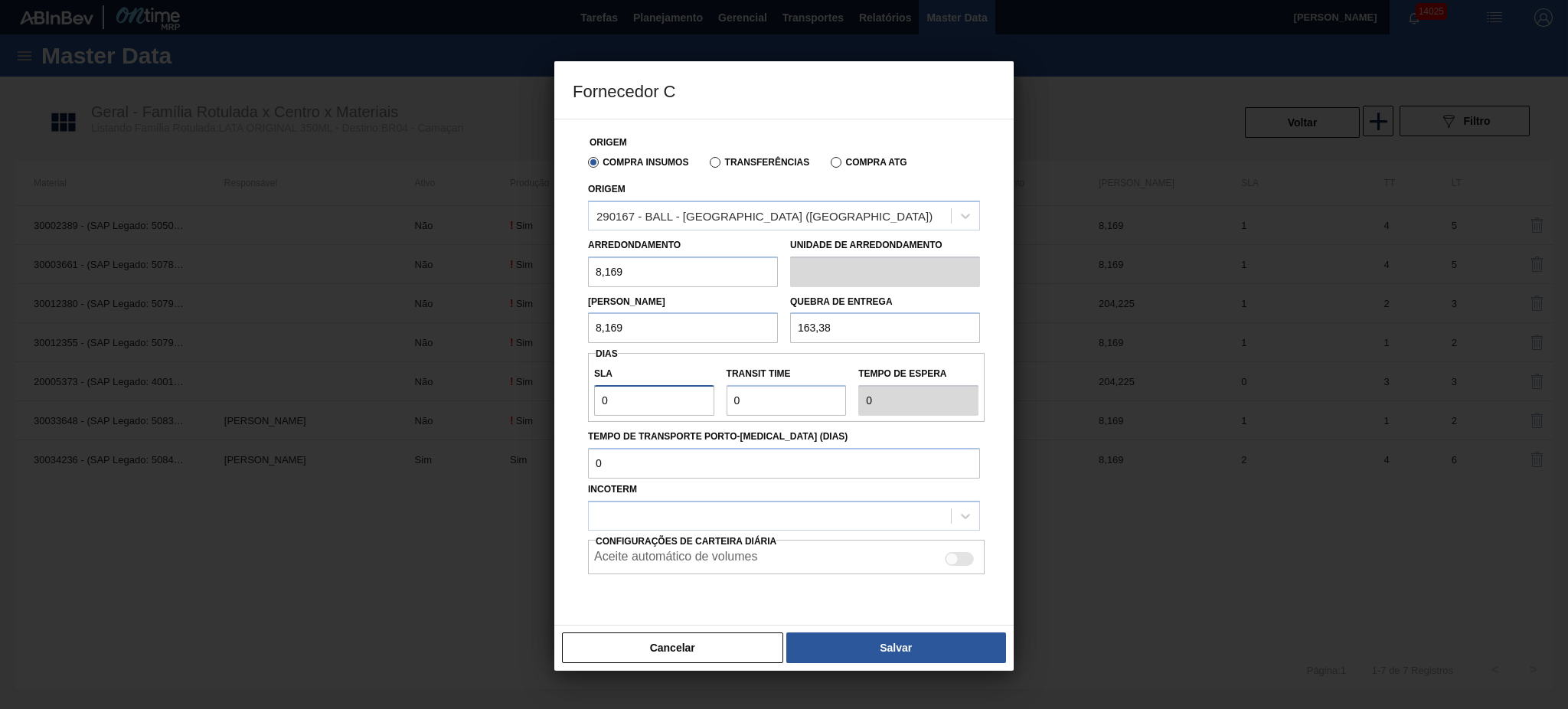
click at [515, 399] on div "Fornecedor C Origem Compra Insumos Transferências Compra ATG Origem 290167 - BA…" at bounding box center [784, 354] width 1568 height 709
type input "2"
click at [733, 398] on input "Transit Time" at bounding box center [786, 399] width 120 height 30
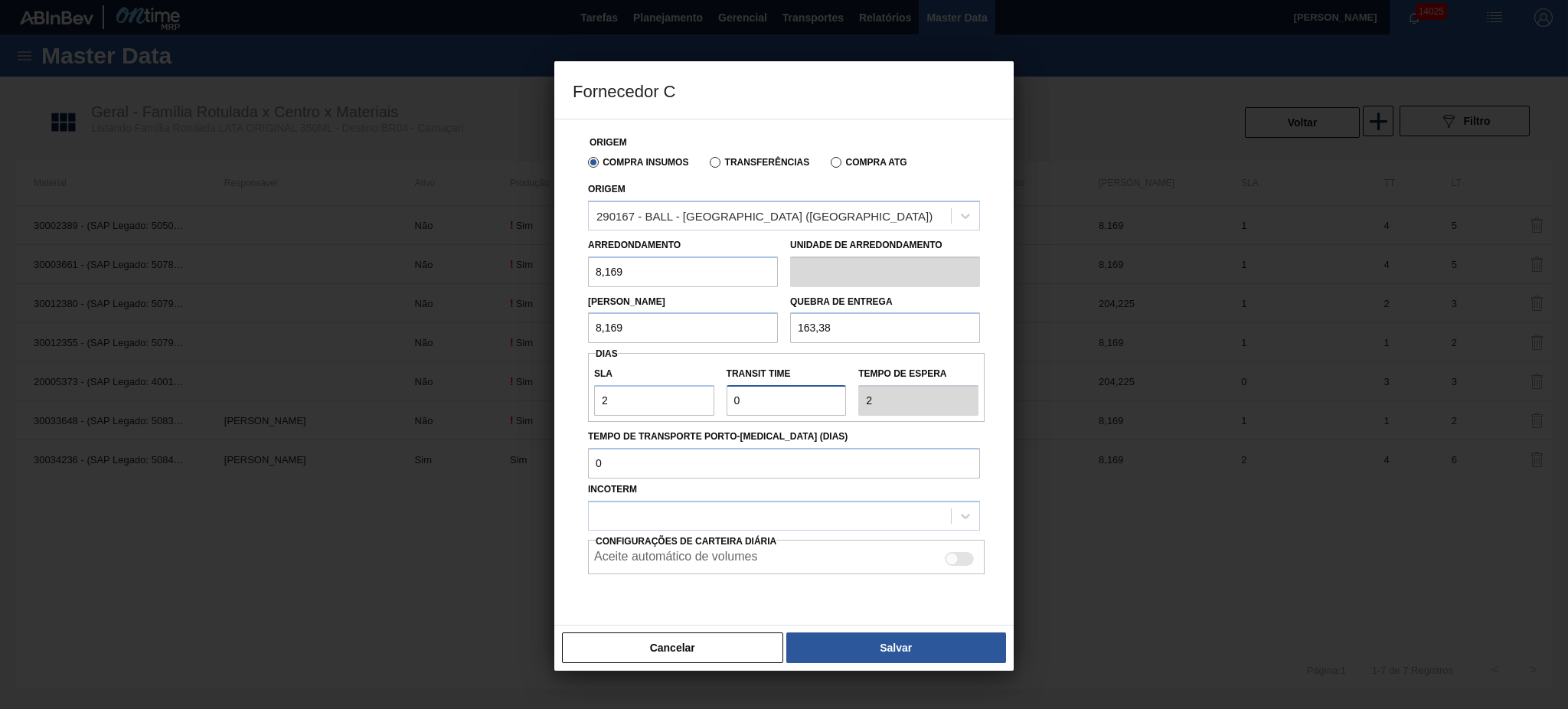
type input "3"
type input "5"
type input "3"
click at [763, 508] on div at bounding box center [770, 515] width 362 height 22
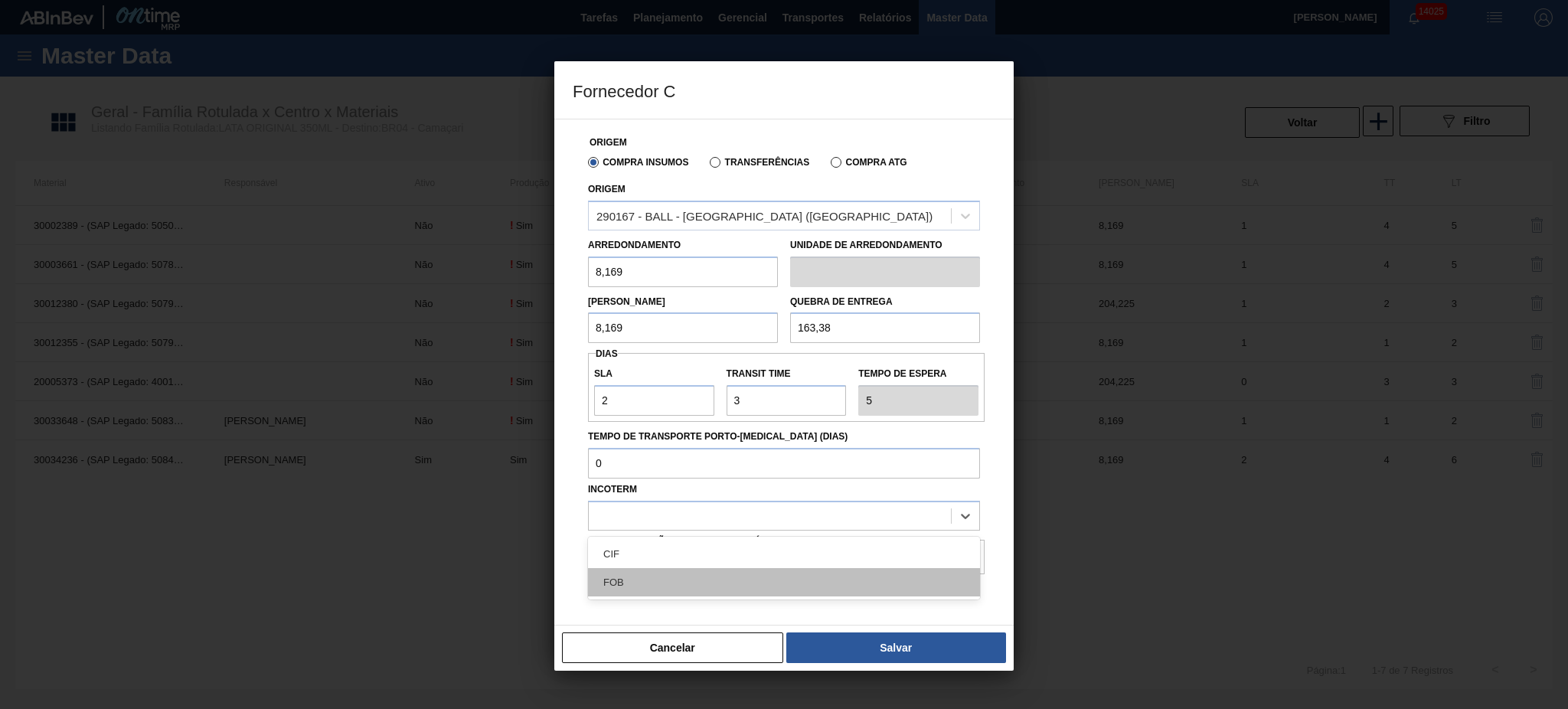
click at [723, 574] on div "FOB" at bounding box center [784, 582] width 392 height 29
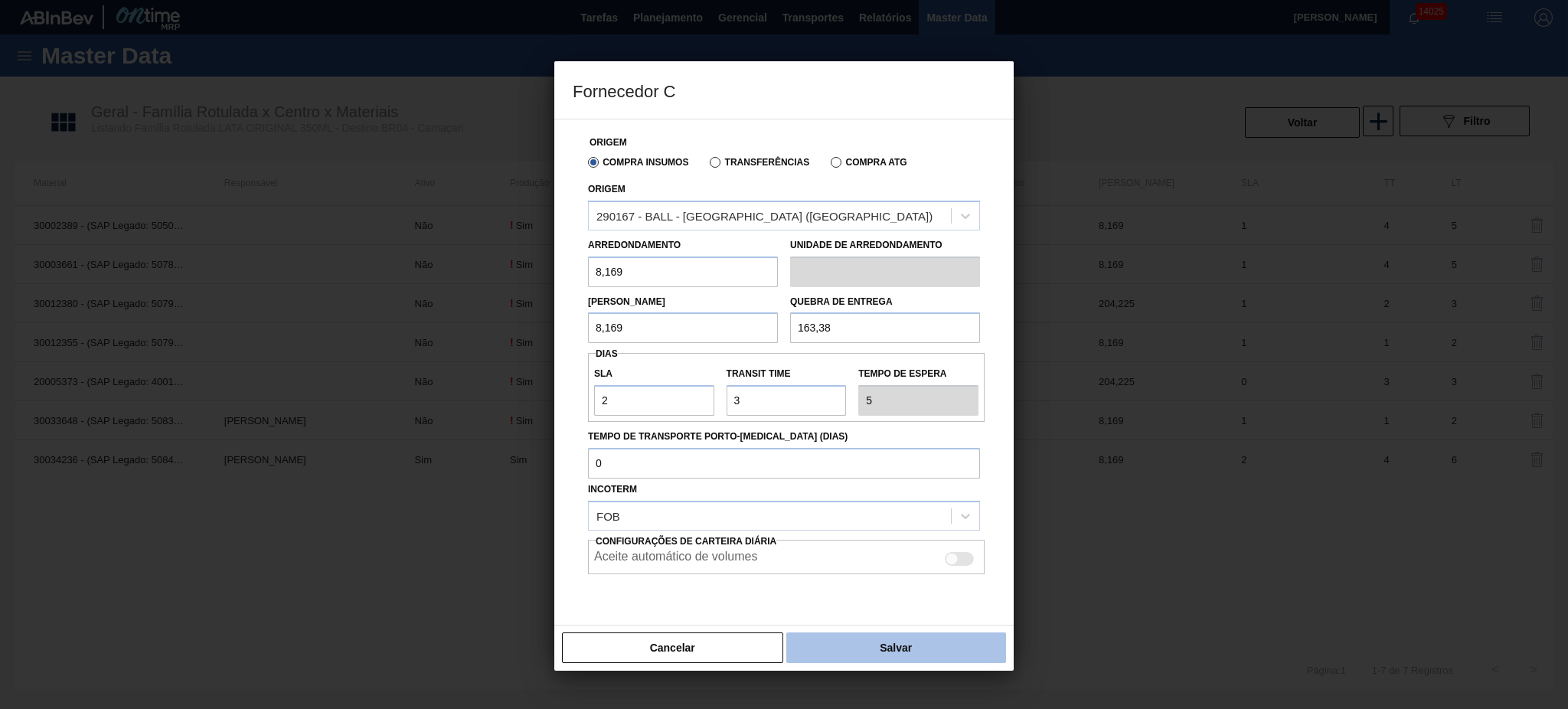
click at [897, 654] on button "Salvar" at bounding box center [896, 647] width 220 height 30
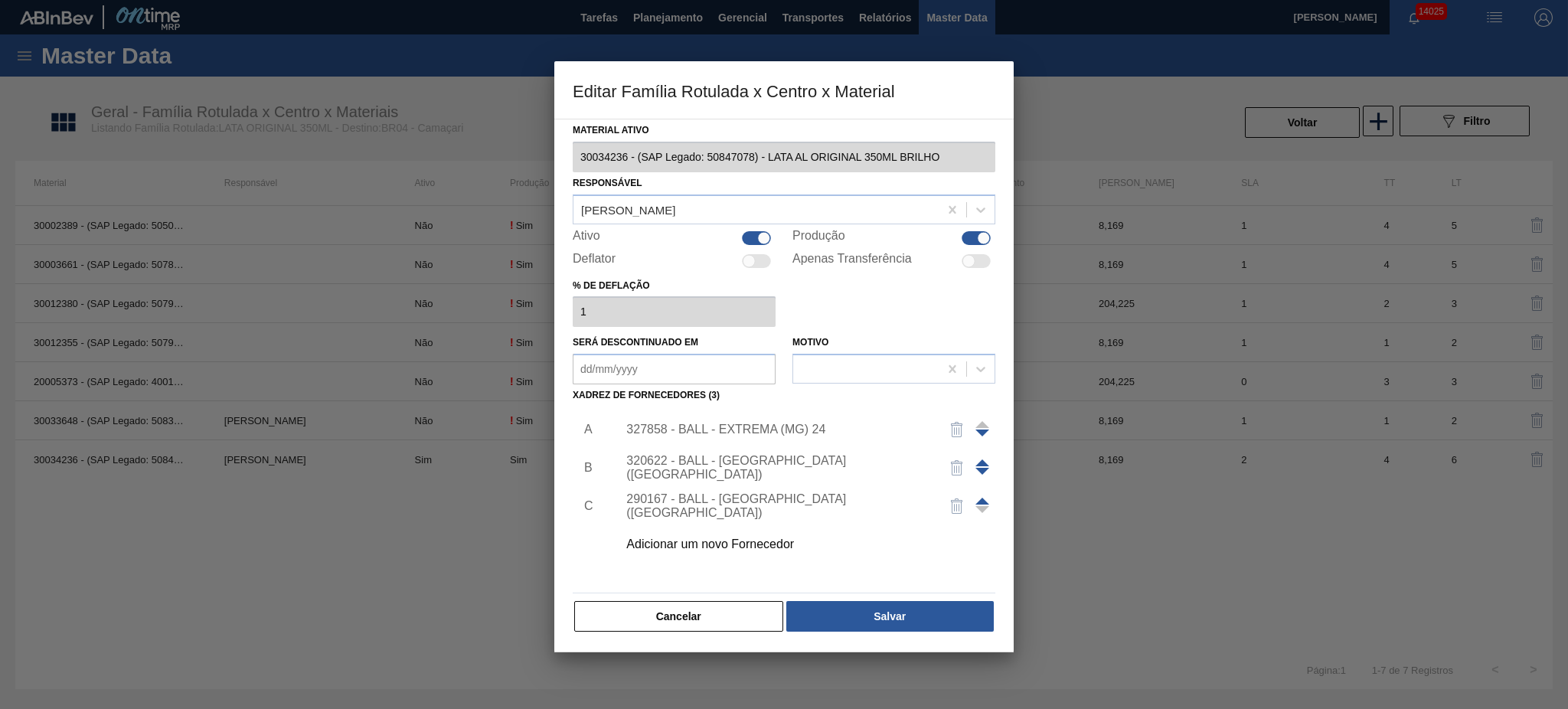
click at [978, 497] on span at bounding box center [982, 501] width 14 height 7
click at [903, 624] on button "Salvar" at bounding box center [890, 616] width 208 height 30
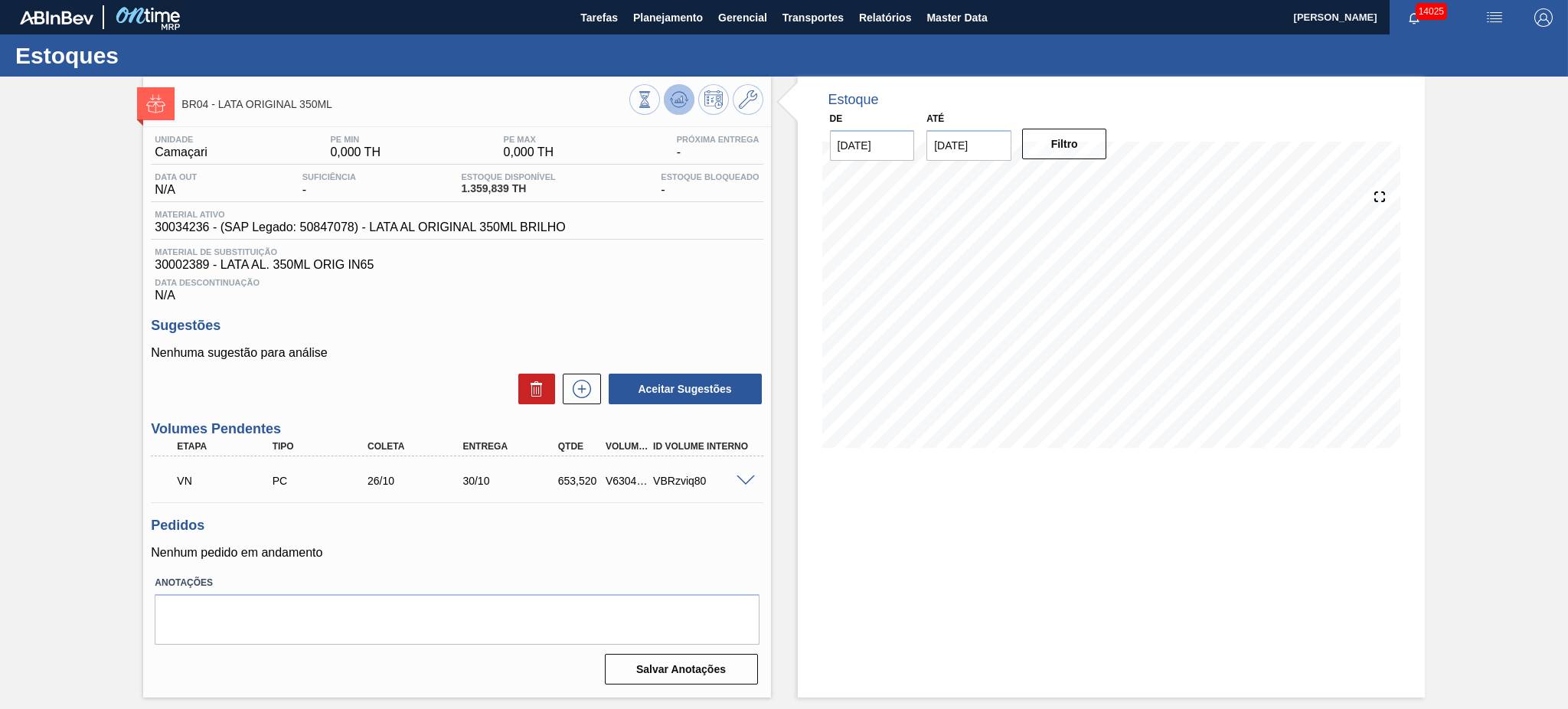
click at [686, 93] on icon at bounding box center [678, 99] width 18 height 18
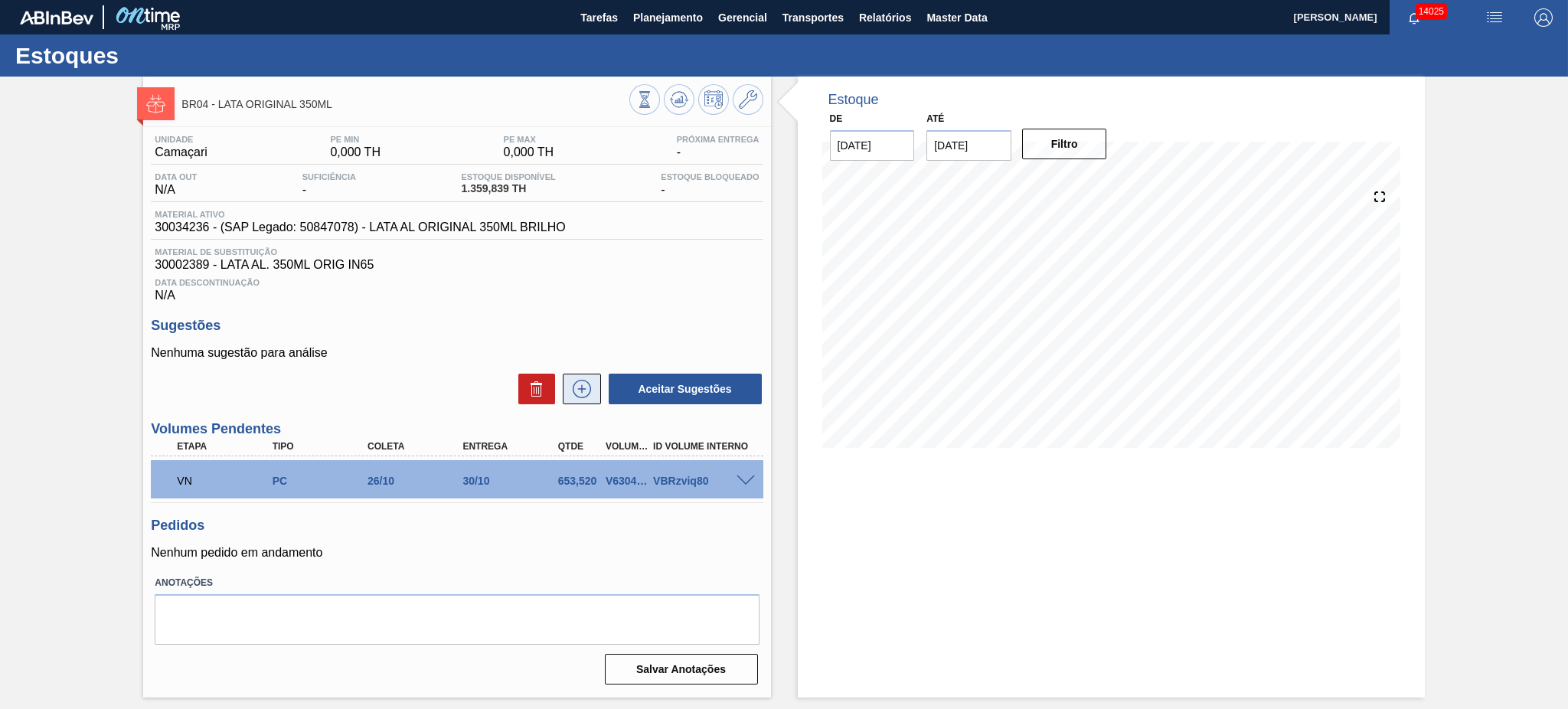
click at [598, 380] on button at bounding box center [582, 388] width 38 height 30
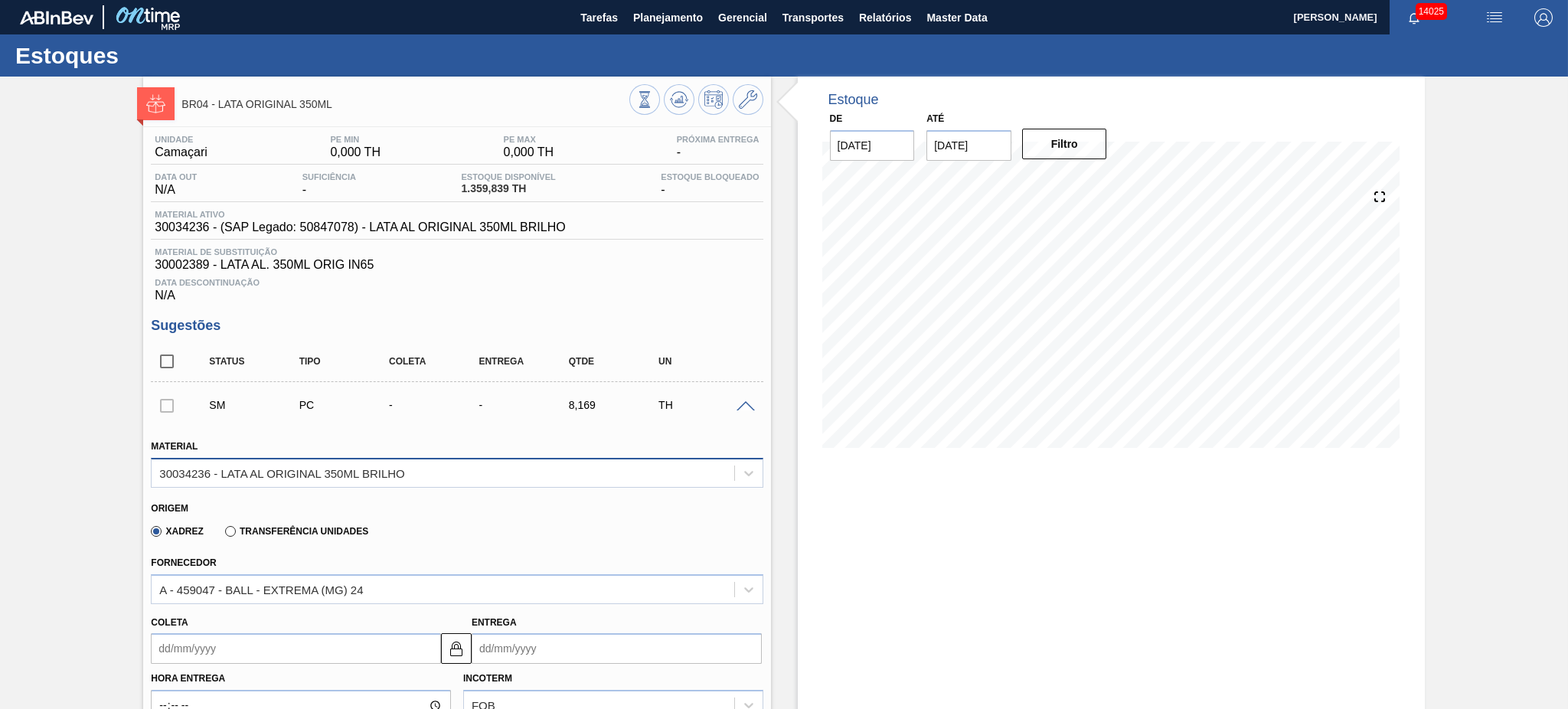
click at [457, 469] on div "30034236 - LATA AL ORIGINAL 350ML BRILHO" at bounding box center [442, 473] width 582 height 22
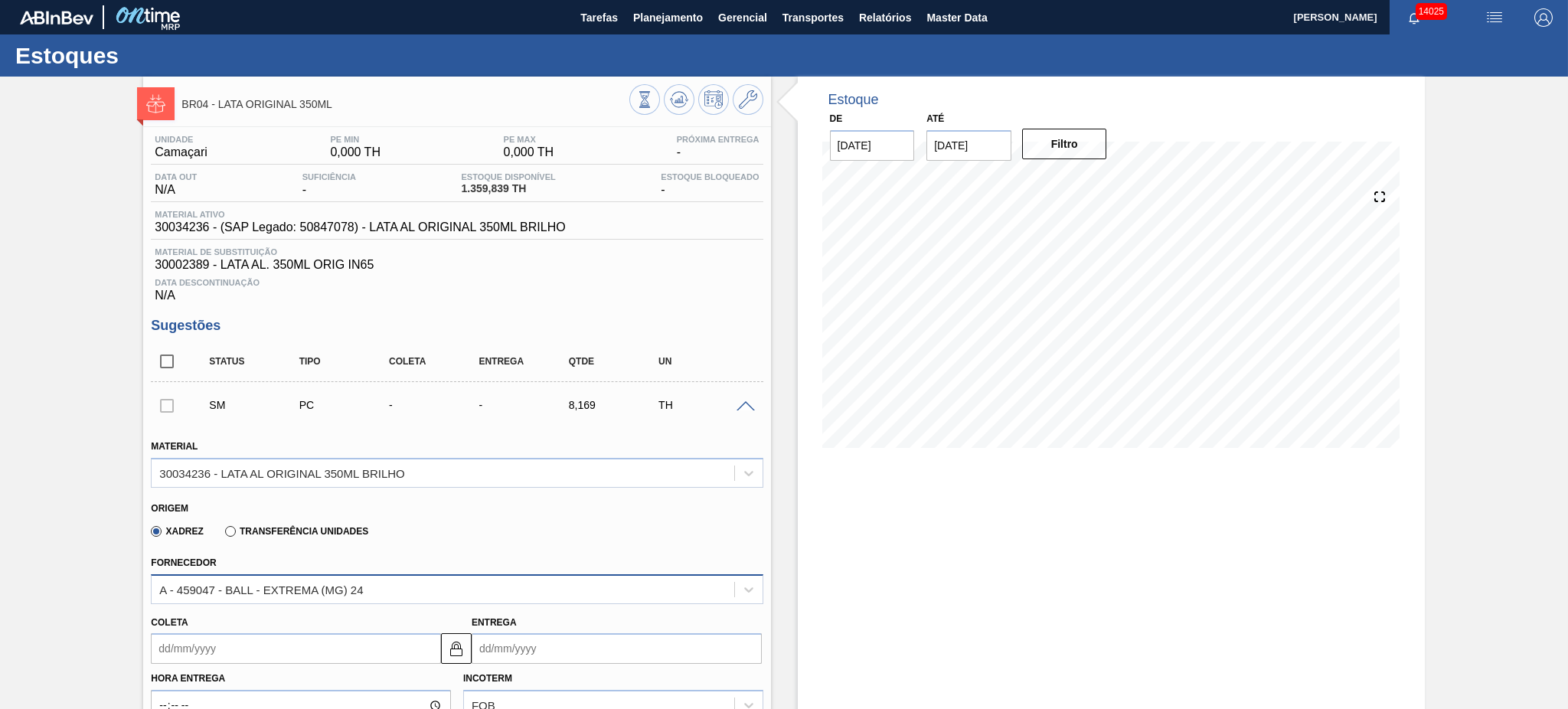
click at [465, 581] on div "A - 459047 - BALL - EXTREMA (MG) 24" at bounding box center [442, 589] width 582 height 22
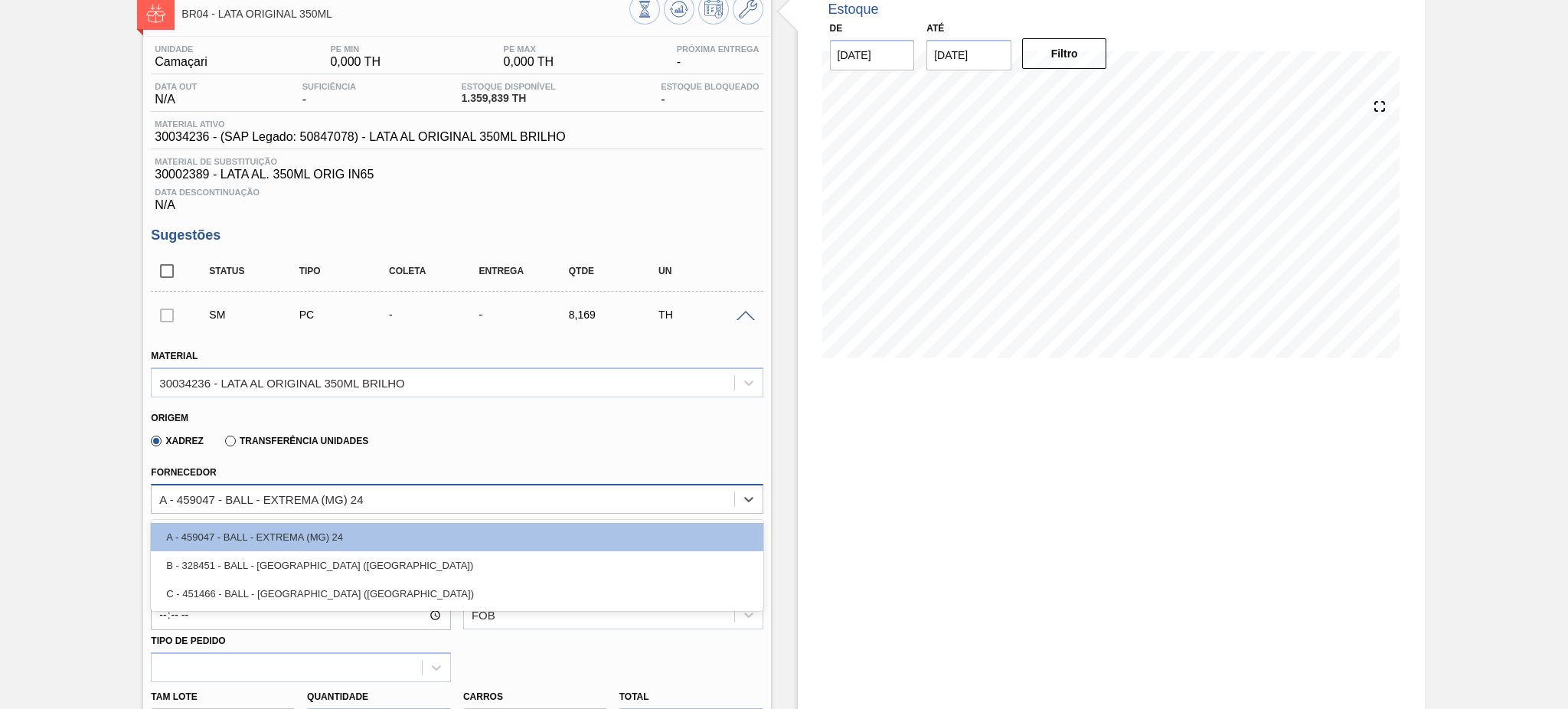
scroll to position [203, 0]
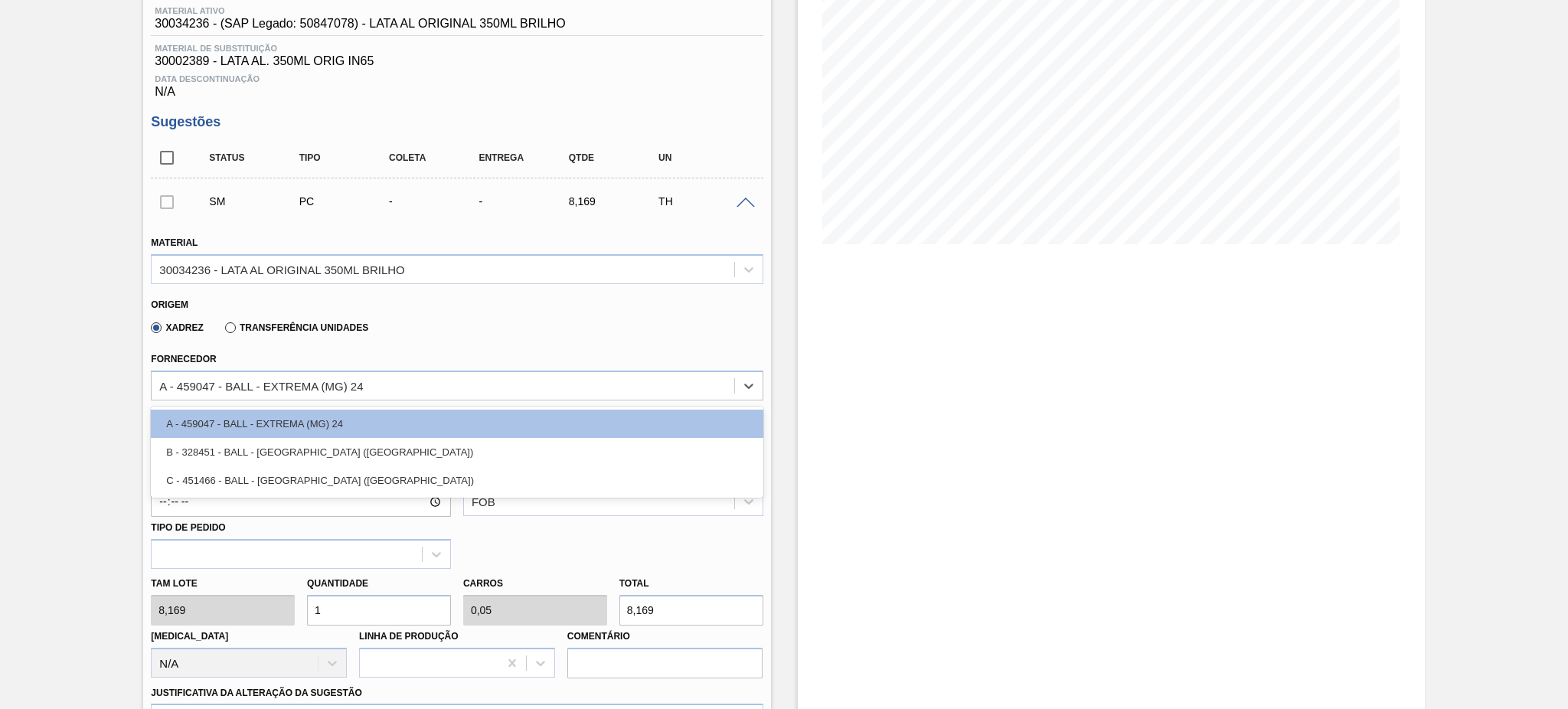
click at [929, 521] on div "Estoque De [DATE] Até [DATE] Filtro" at bounding box center [1110, 528] width 627 height 1312
